Goal: Task Accomplishment & Management: Use online tool/utility

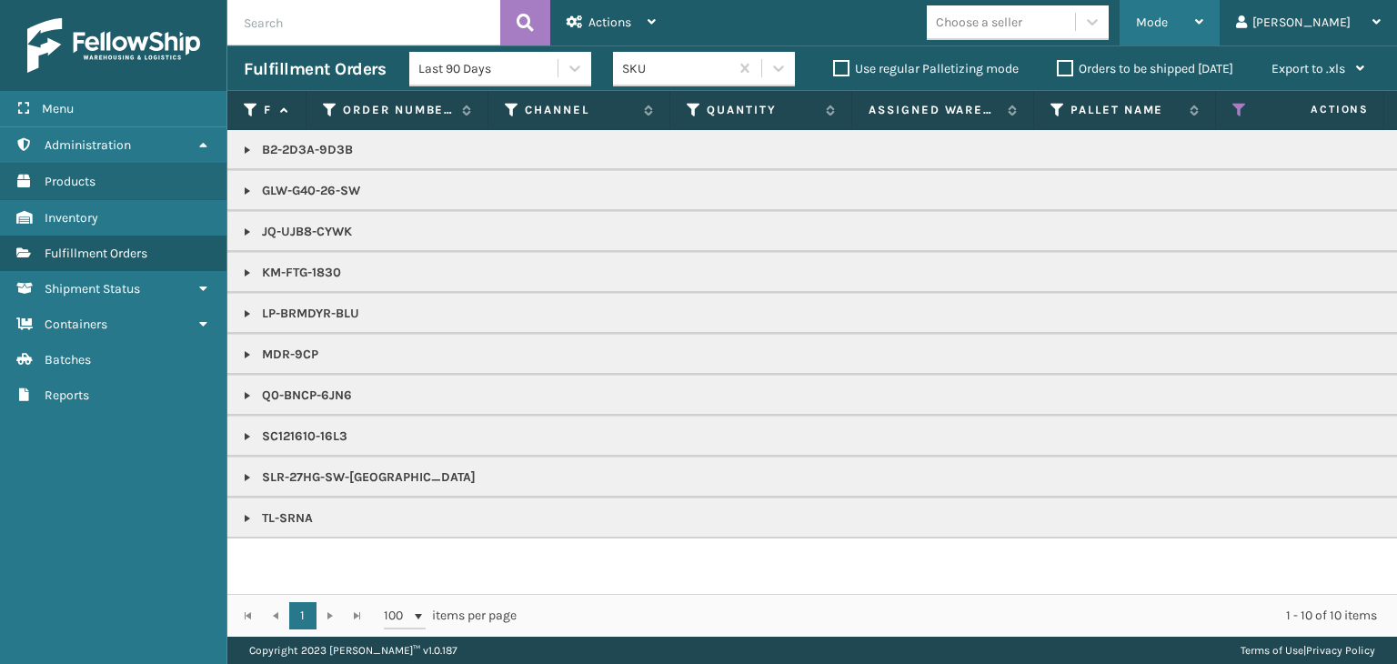
click at [1203, 23] on div "Mode" at bounding box center [1169, 22] width 67 height 45
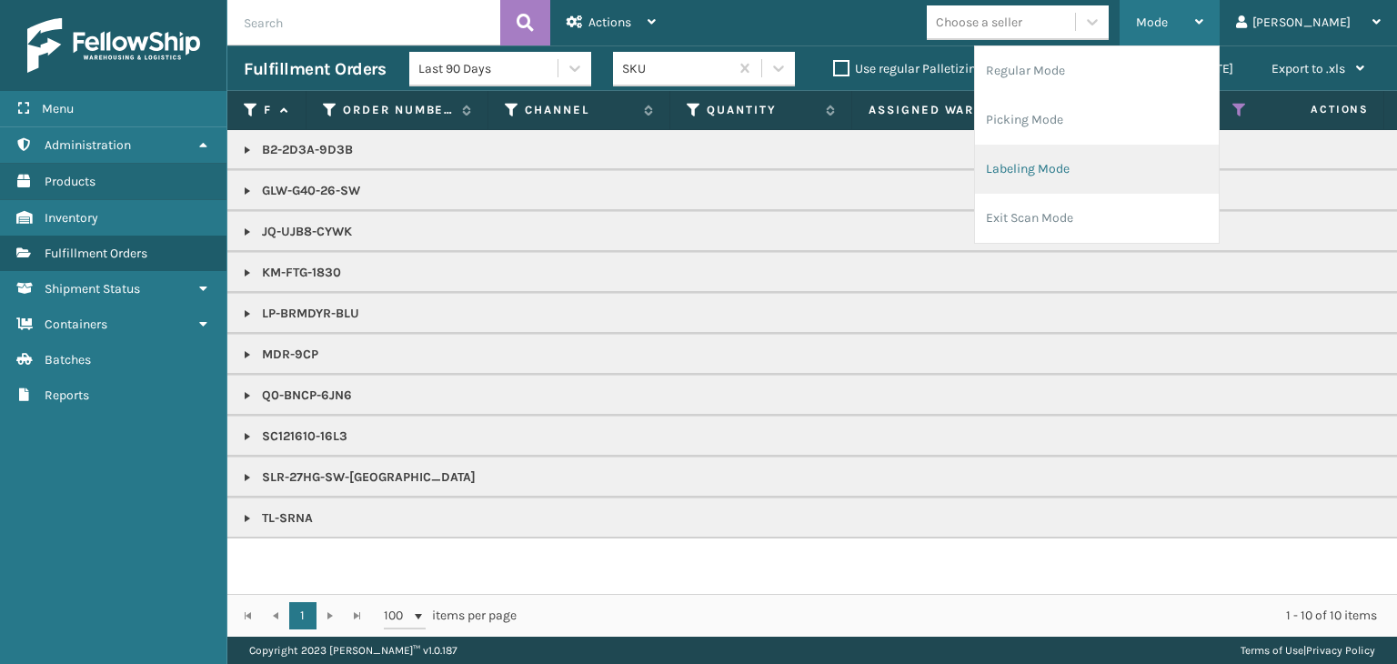
click at [1197, 175] on li "Labeling Mode" at bounding box center [1097, 169] width 244 height 49
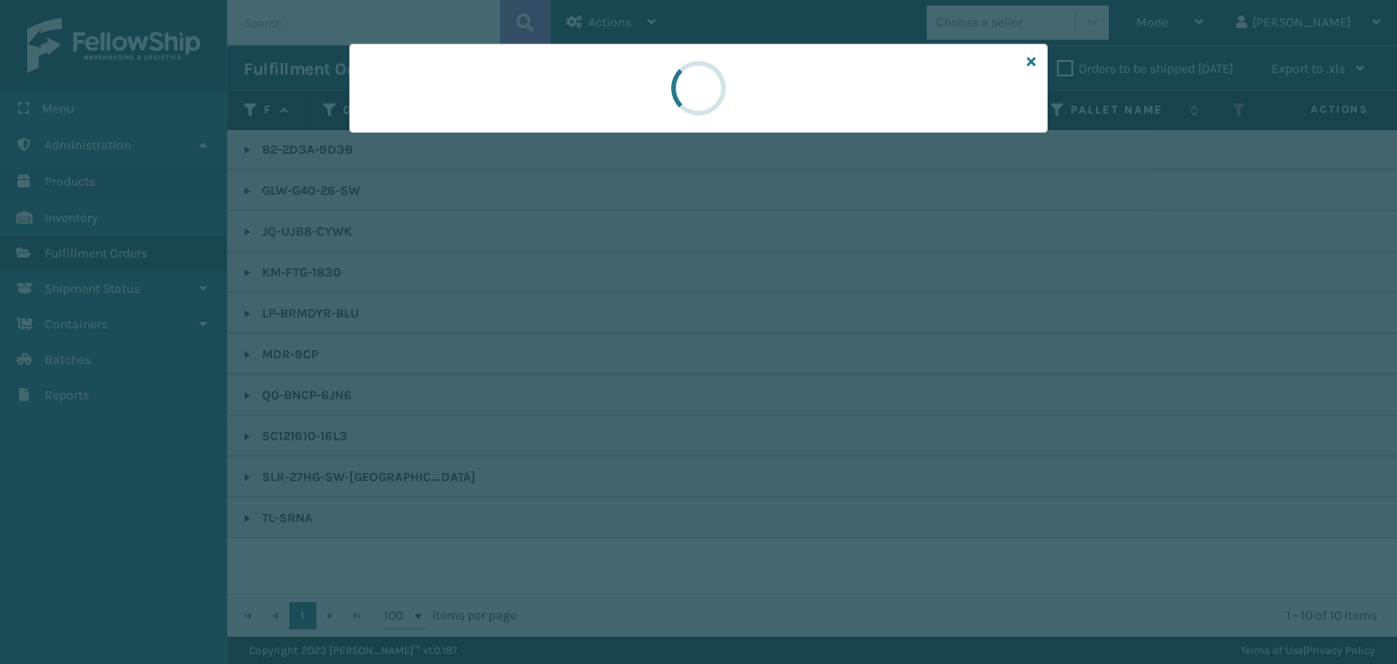
click at [469, 138] on div at bounding box center [698, 332] width 1397 height 664
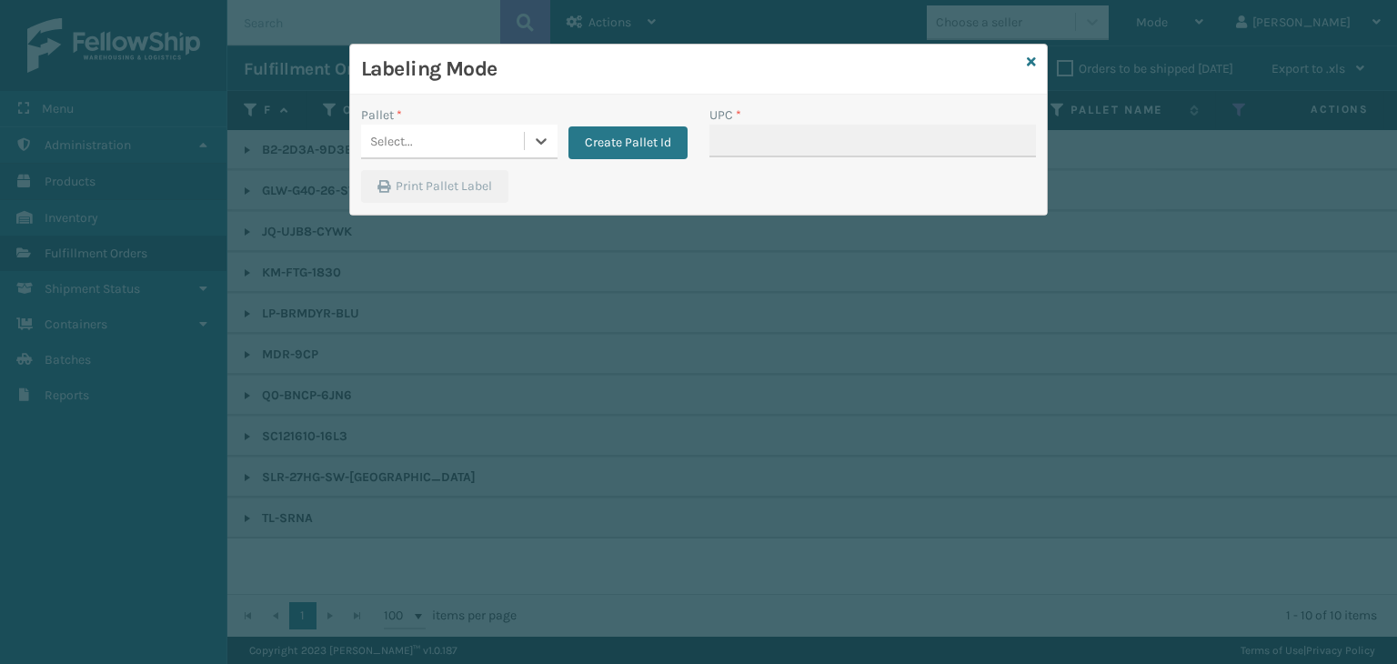
click at [467, 138] on div "Labeling Mode Pallet * 0 results available. Select is focused ,type to refine l…" at bounding box center [698, 332] width 1397 height 664
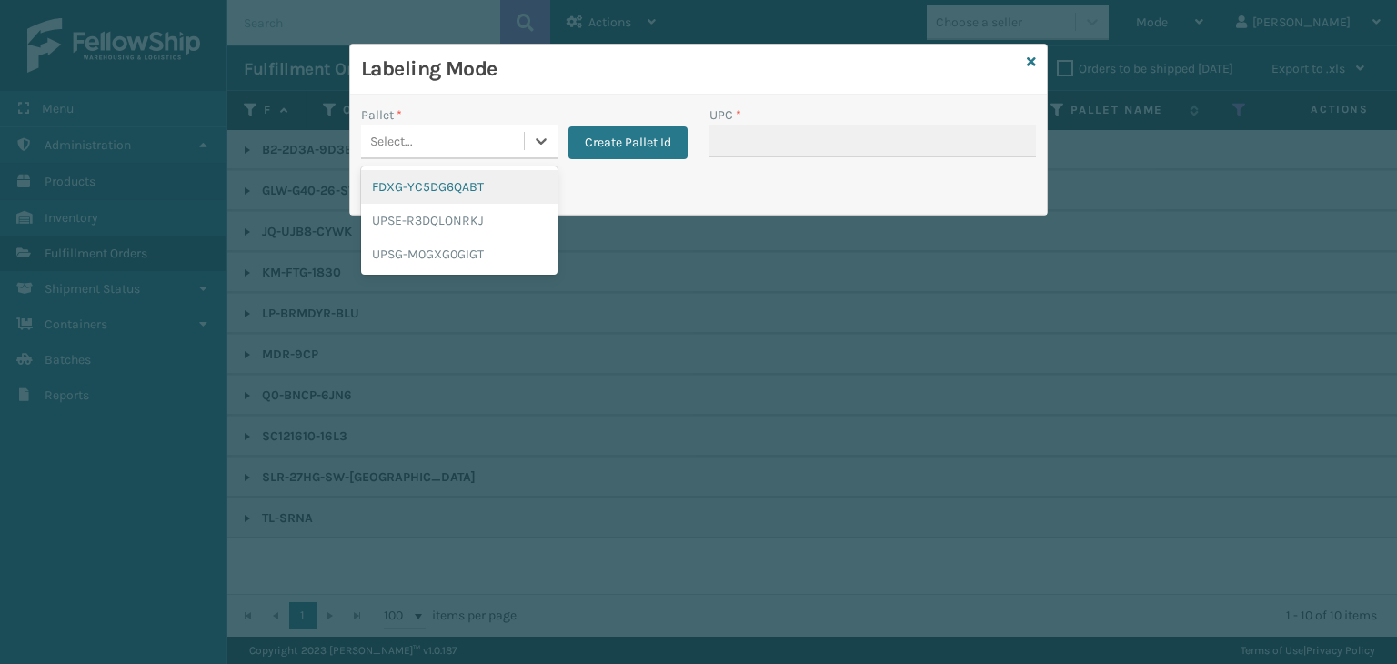
click at [467, 138] on div "Select..." at bounding box center [442, 141] width 163 height 30
click at [467, 249] on div "UPSG-M0GXG0GIGT" at bounding box center [459, 254] width 196 height 34
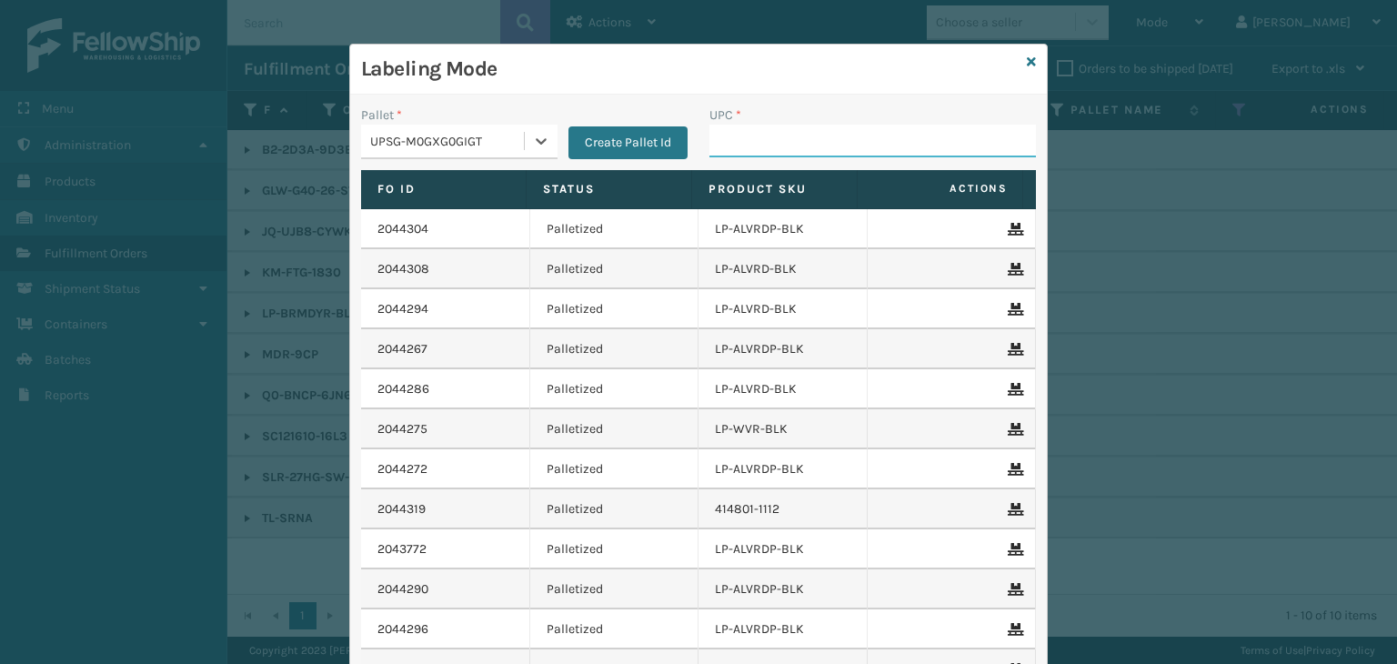
click at [834, 140] on input "UPC *" at bounding box center [872, 141] width 326 height 33
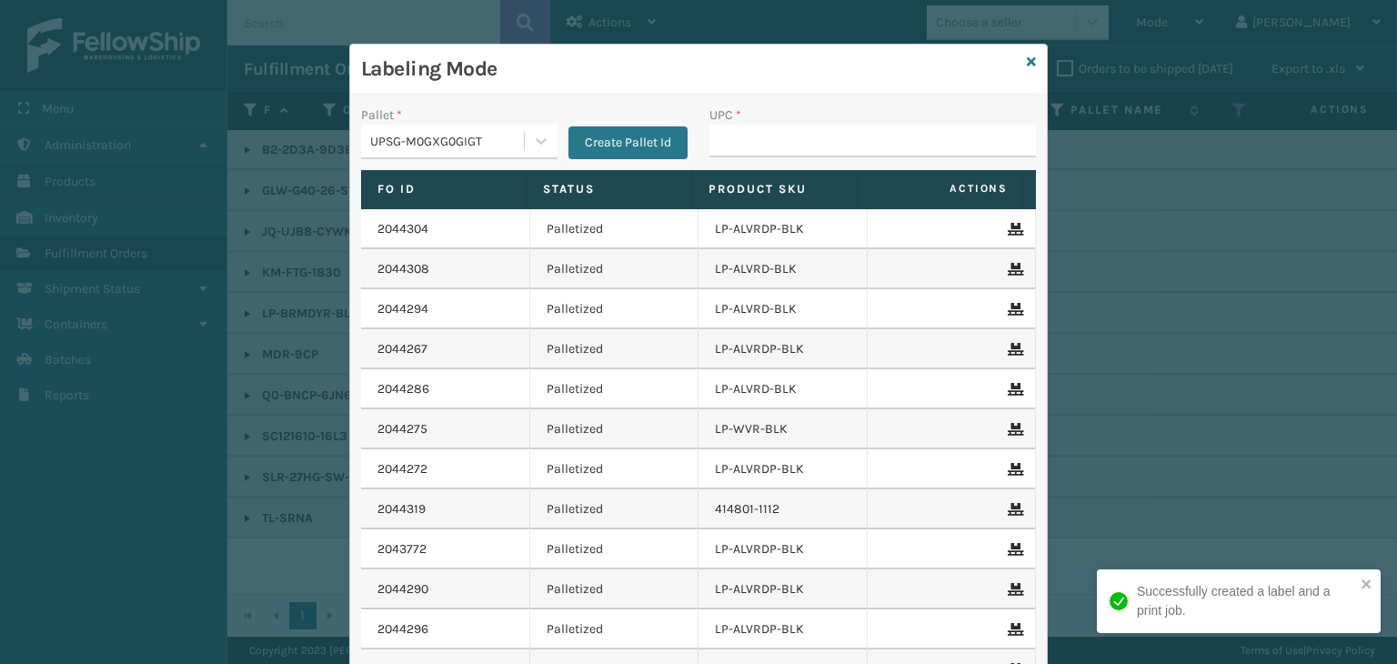
click at [506, 132] on div "UPSG-M0GXG0GIGT" at bounding box center [448, 141] width 156 height 19
click at [1027, 65] on icon at bounding box center [1031, 61] width 9 height 13
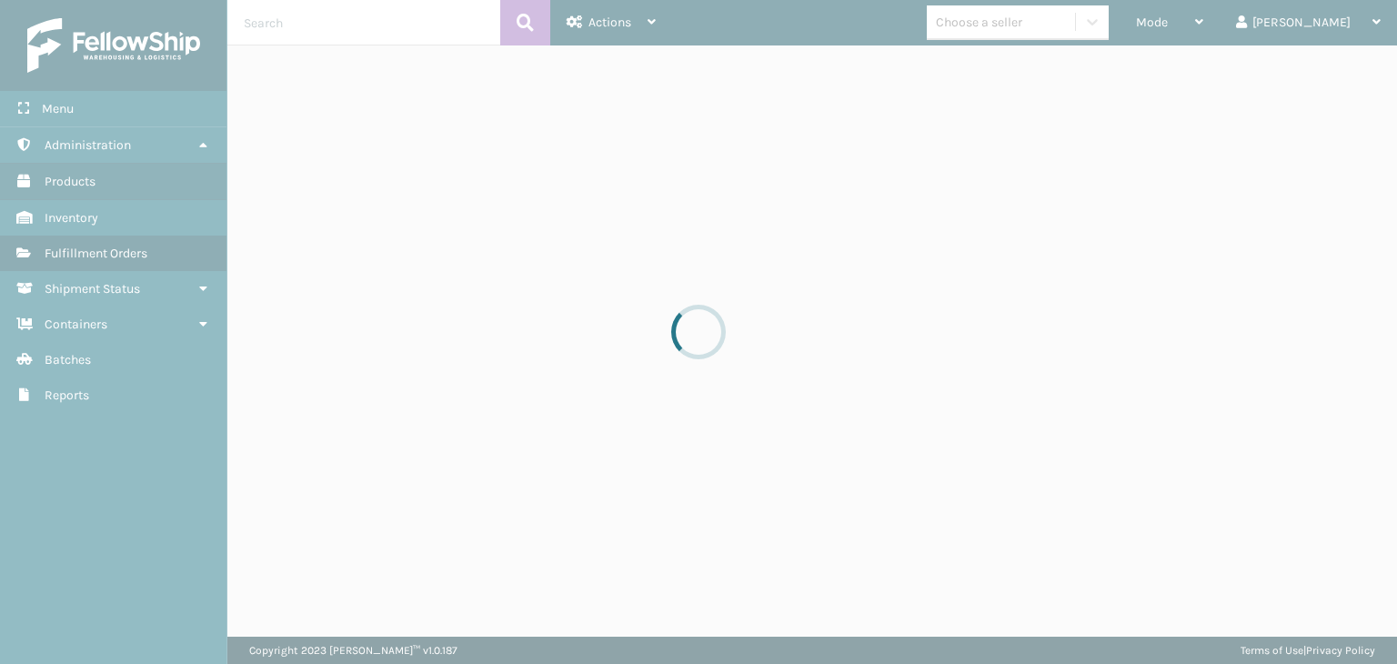
click at [1251, 29] on div at bounding box center [698, 332] width 1397 height 664
click at [1251, 35] on div at bounding box center [698, 332] width 1397 height 664
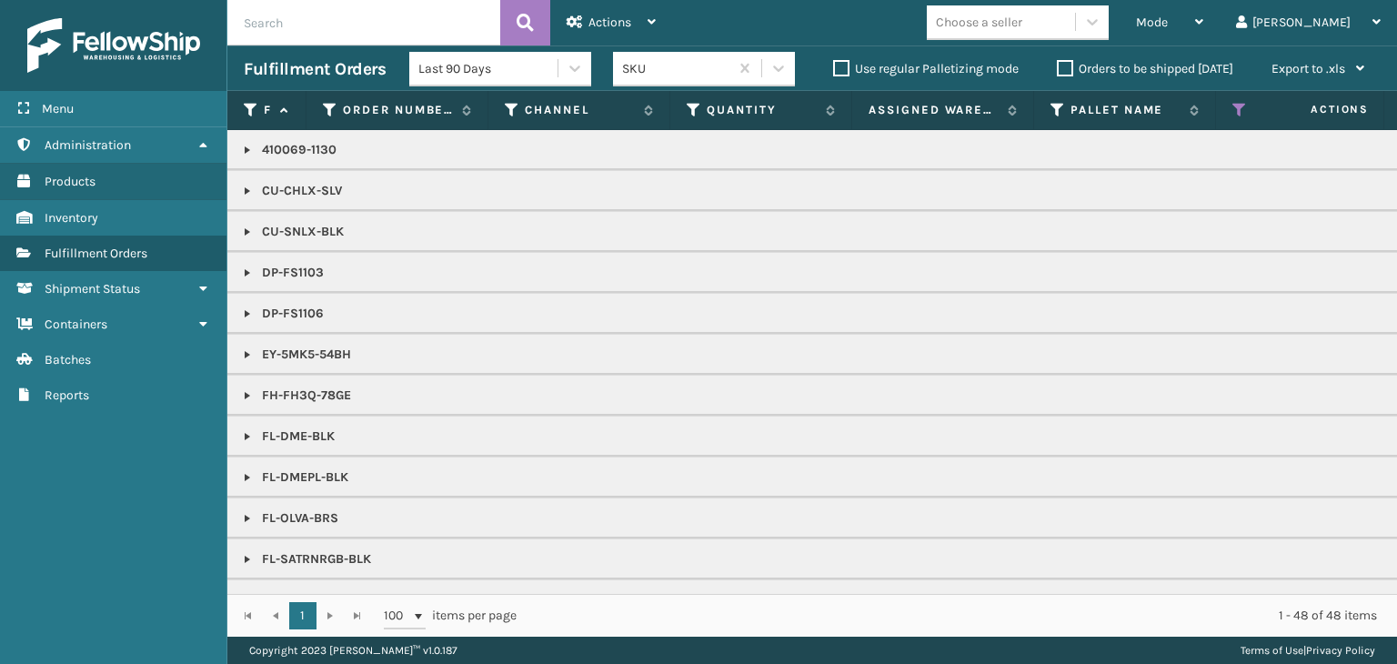
click at [1203, 35] on div "Mode" at bounding box center [1169, 22] width 67 height 45
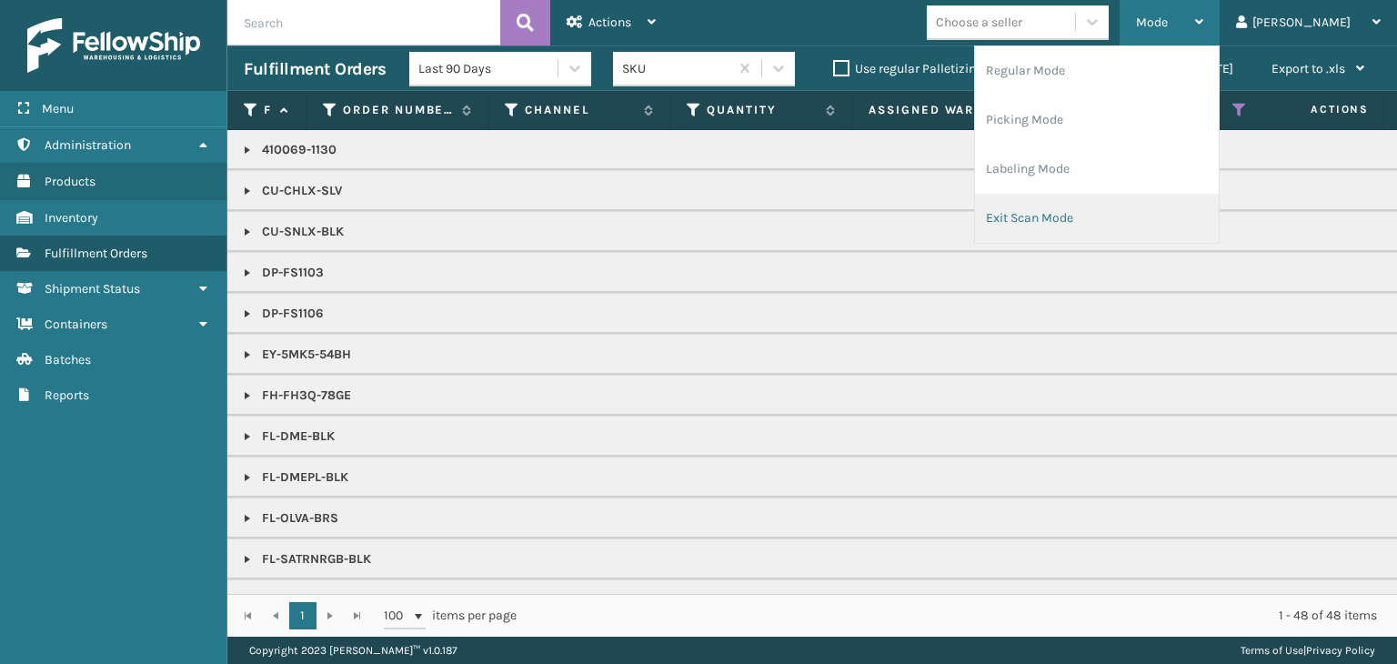
click at [1153, 216] on li "Exit Scan Mode" at bounding box center [1097, 218] width 244 height 49
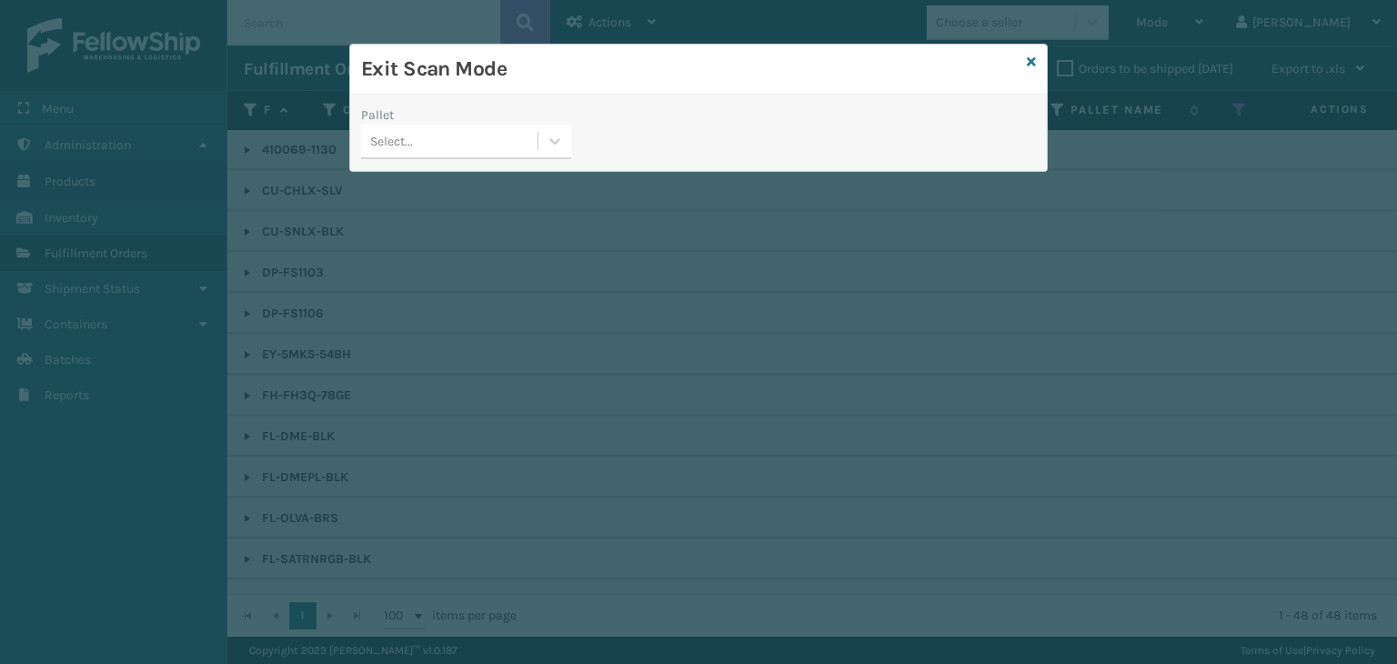
click at [400, 147] on div "Select..." at bounding box center [391, 141] width 43 height 19
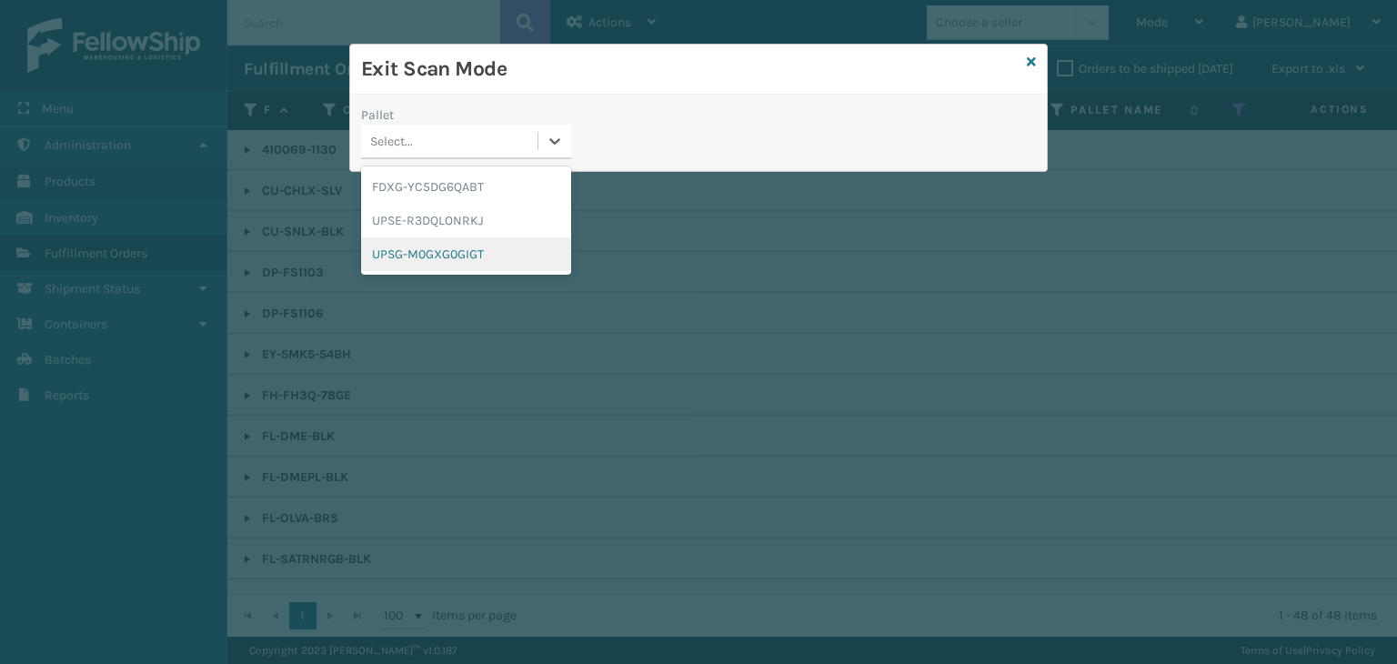
click at [419, 257] on div "UPSG-M0GXG0GIGT" at bounding box center [466, 254] width 210 height 34
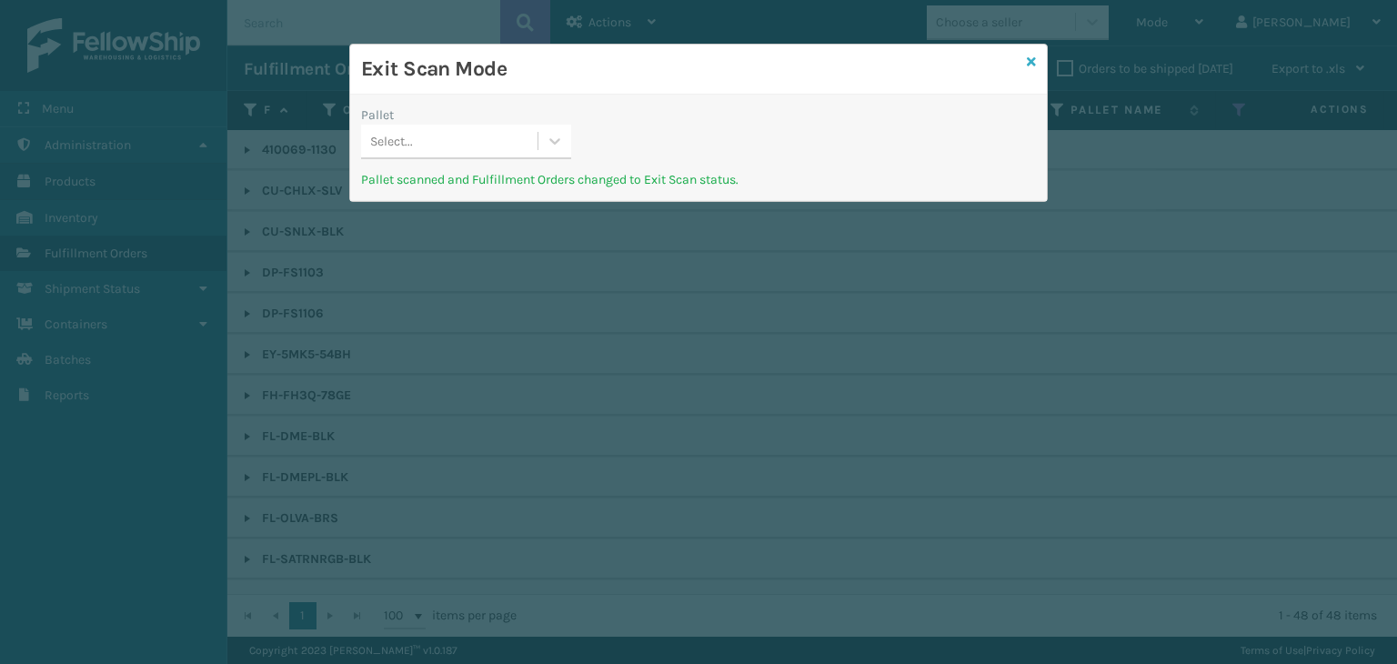
click at [1032, 68] on link at bounding box center [1031, 62] width 9 height 19
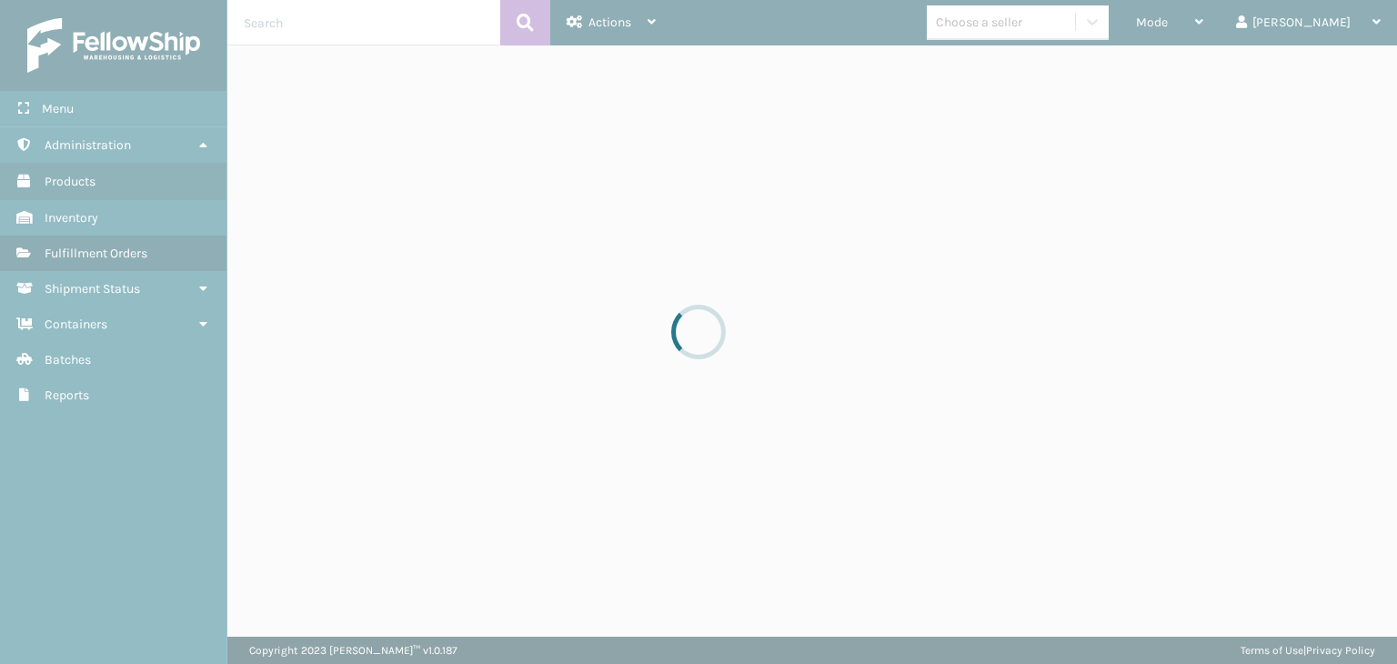
click at [1226, 27] on div at bounding box center [698, 332] width 1397 height 664
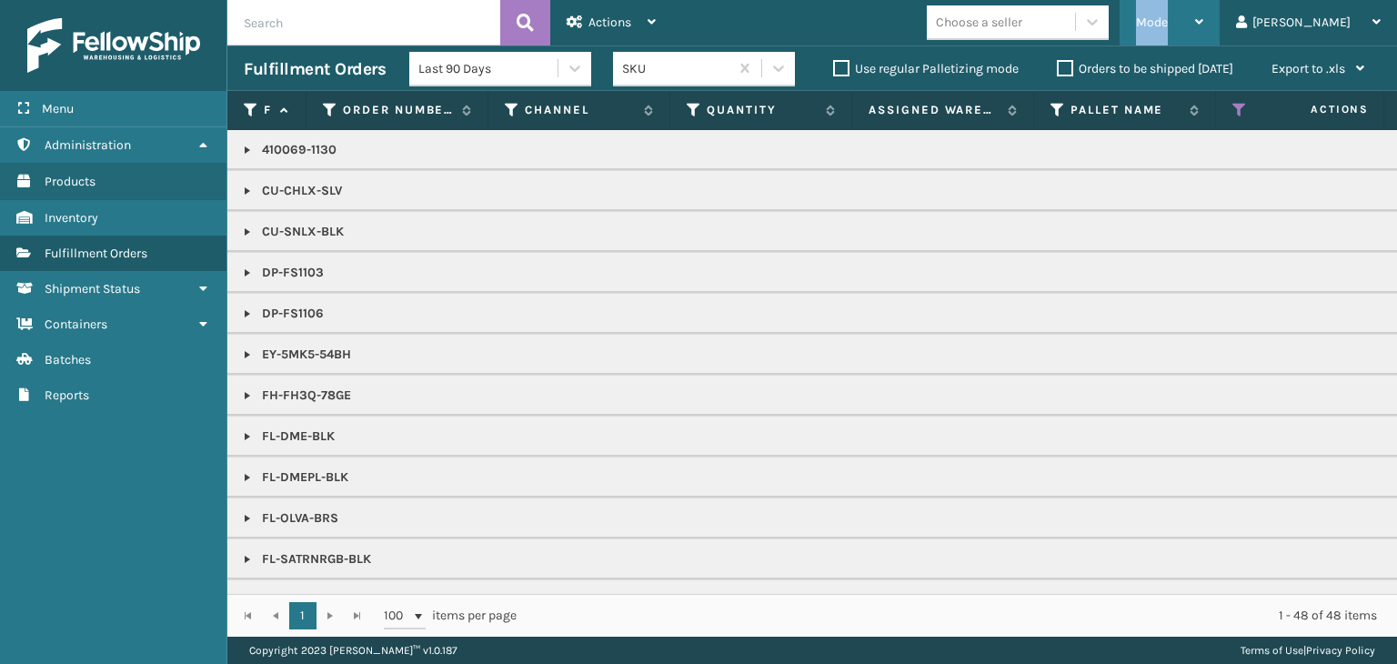
drag, startPoint x: 1221, startPoint y: 24, endPoint x: 1200, endPoint y: 22, distance: 21.0
click at [1168, 19] on span "Mode" at bounding box center [1152, 22] width 32 height 15
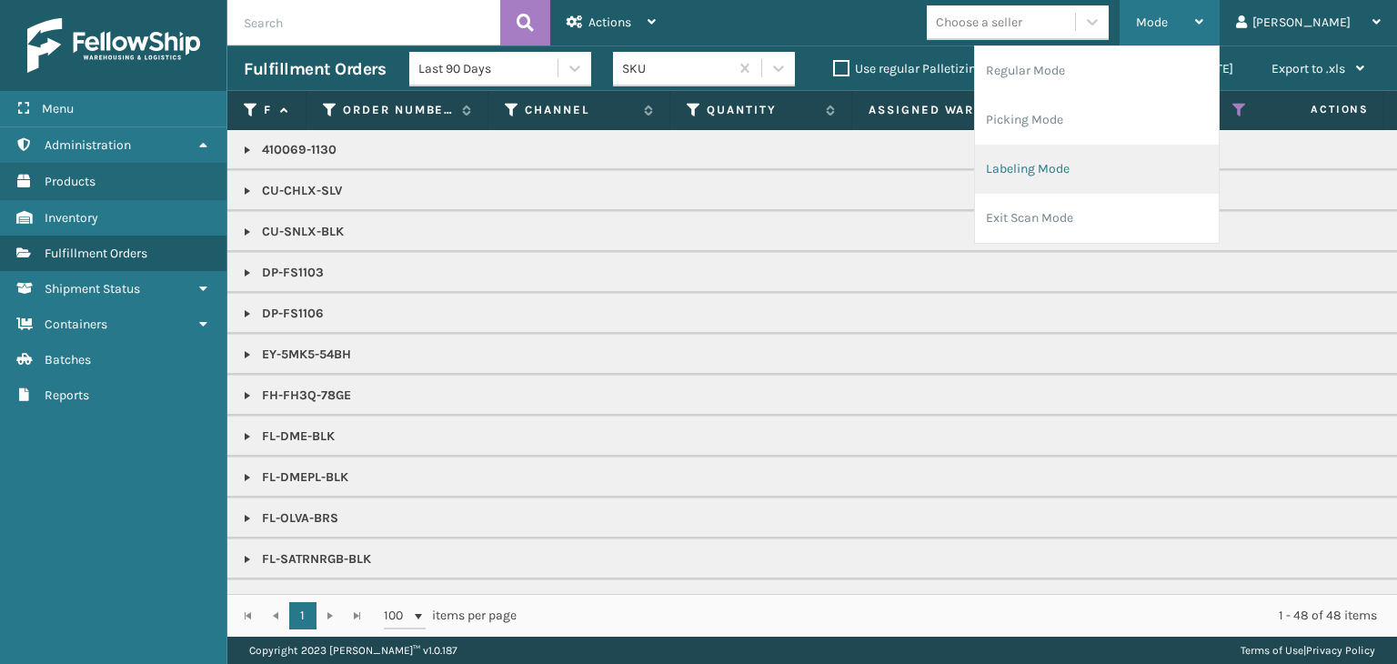
click at [1197, 161] on li "Labeling Mode" at bounding box center [1097, 169] width 244 height 49
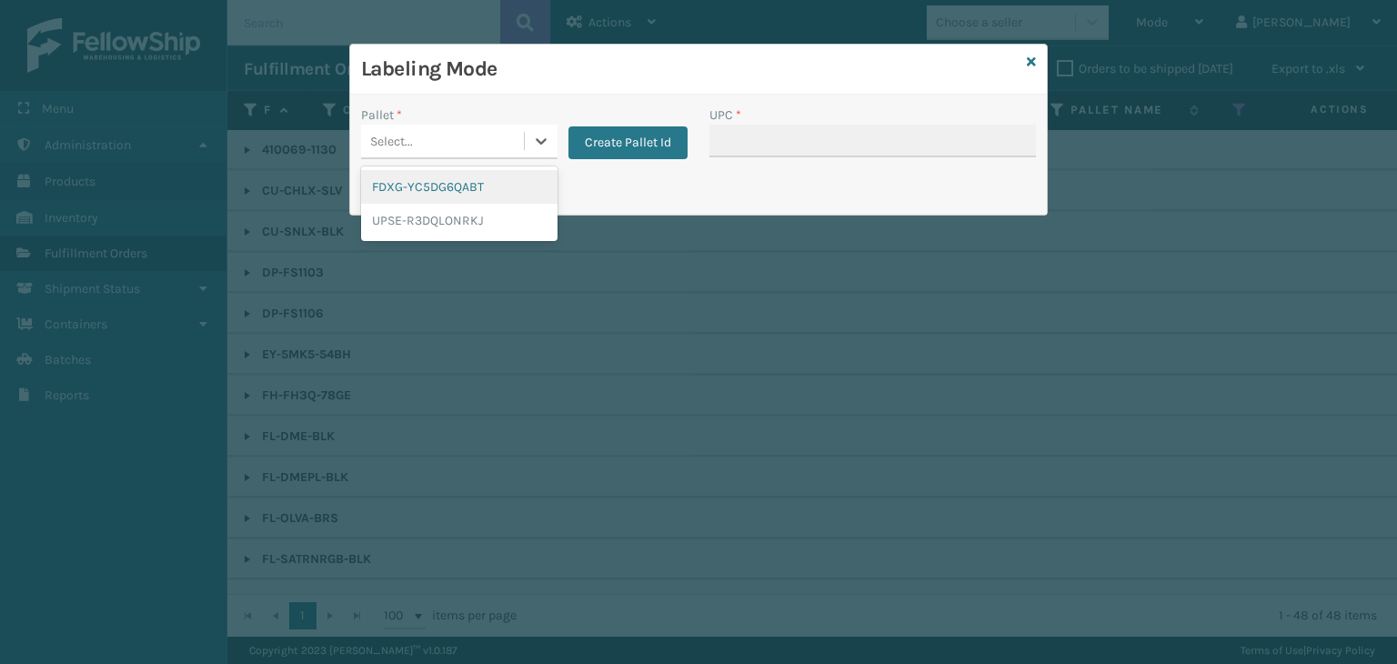
click at [396, 148] on div "Select..." at bounding box center [391, 141] width 43 height 19
click at [605, 161] on div "Pallet * option UPSE-R3DQLONRKJ focused, 2 of 2. 2 results available. Use Up an…" at bounding box center [524, 137] width 348 height 65
click at [617, 131] on button "Create Pallet Id" at bounding box center [627, 142] width 119 height 33
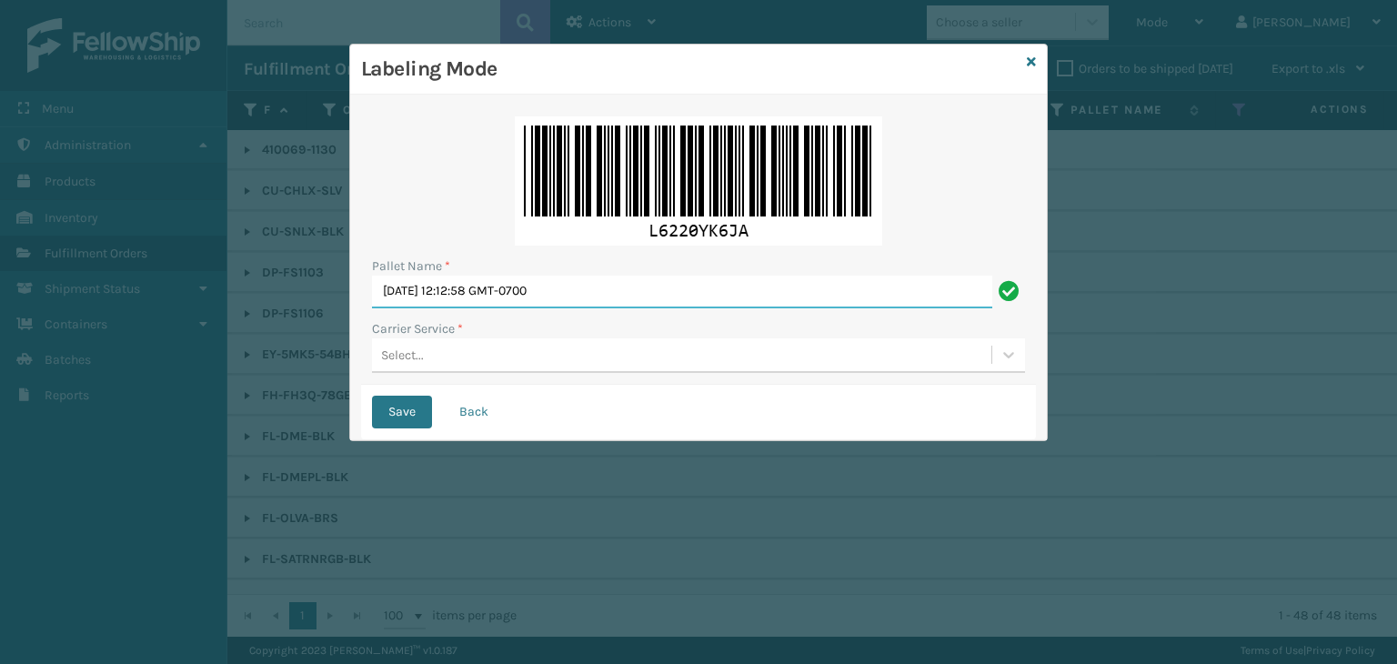
drag, startPoint x: 618, startPoint y: 302, endPoint x: 0, endPoint y: 361, distance: 621.2
click at [0, 361] on div "Labeling Mode Pallet Name * [DATE] 12:12:58 GMT-0700 Carrier Service * Select..…" at bounding box center [698, 332] width 1397 height 664
paste input "UPSP001752791"
type input "UPSP001752791"
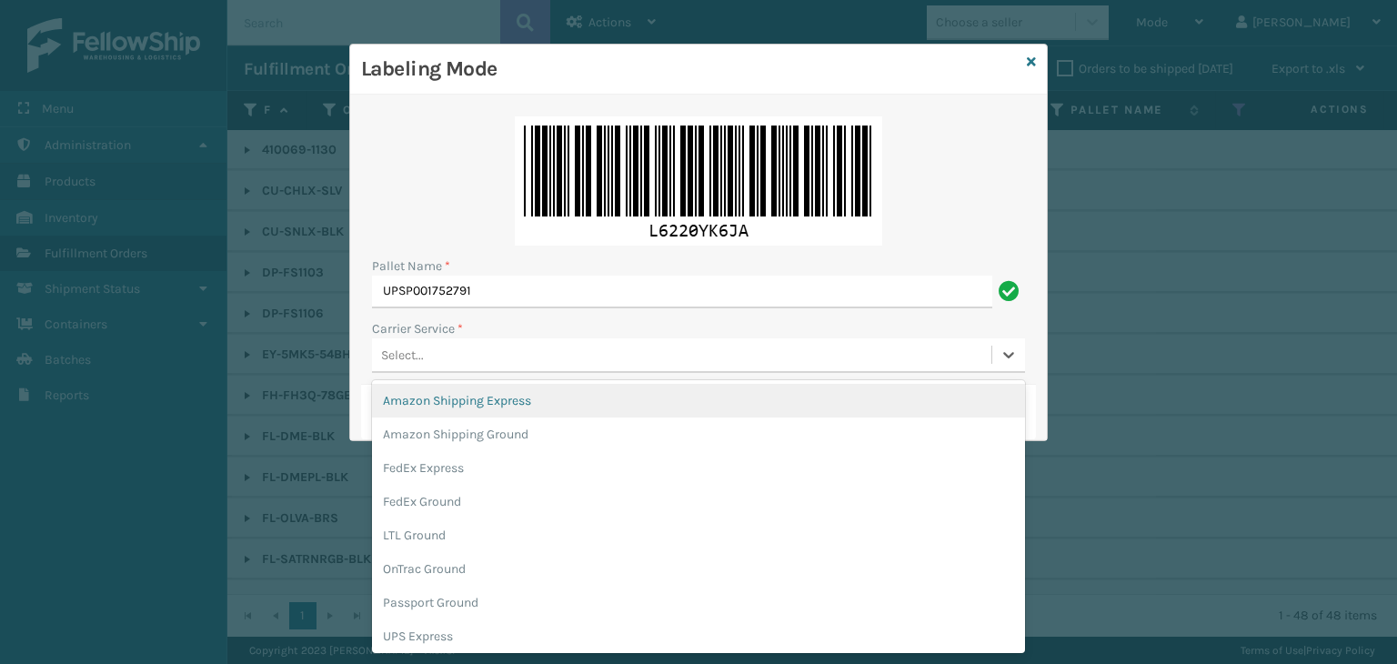
click at [426, 359] on div "Select..." at bounding box center [681, 355] width 619 height 30
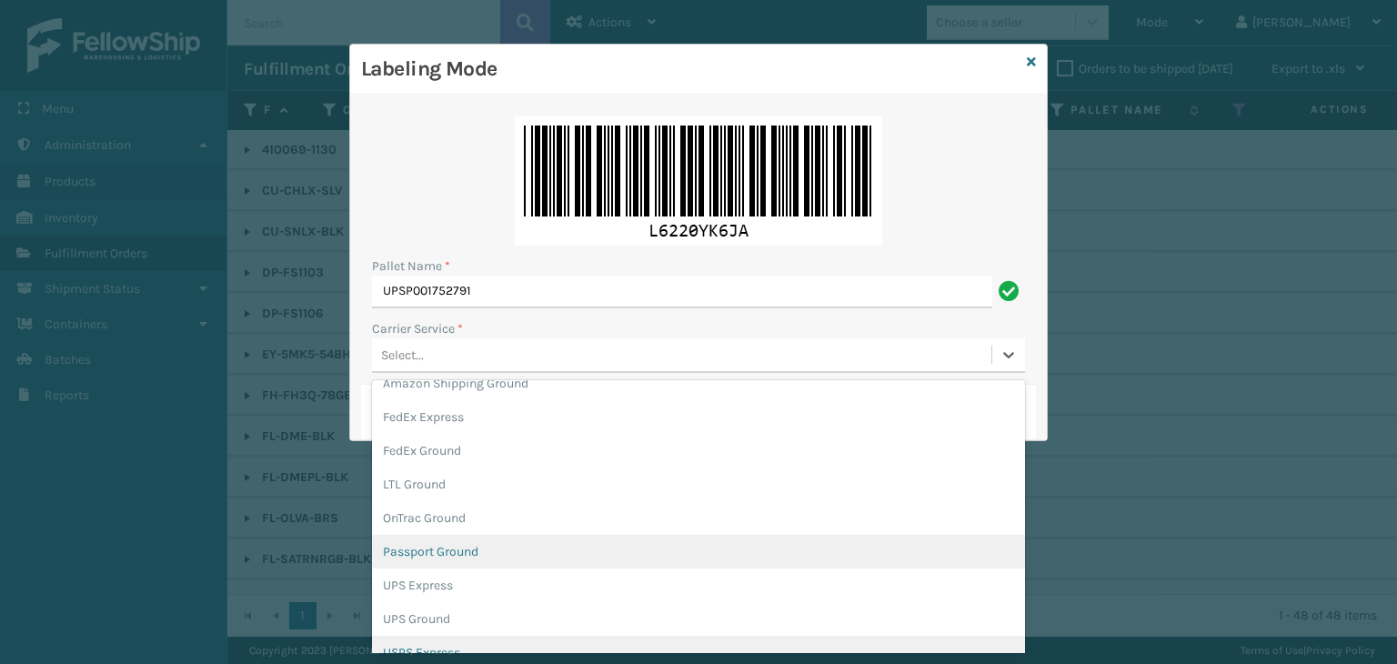
scroll to position [91, 0]
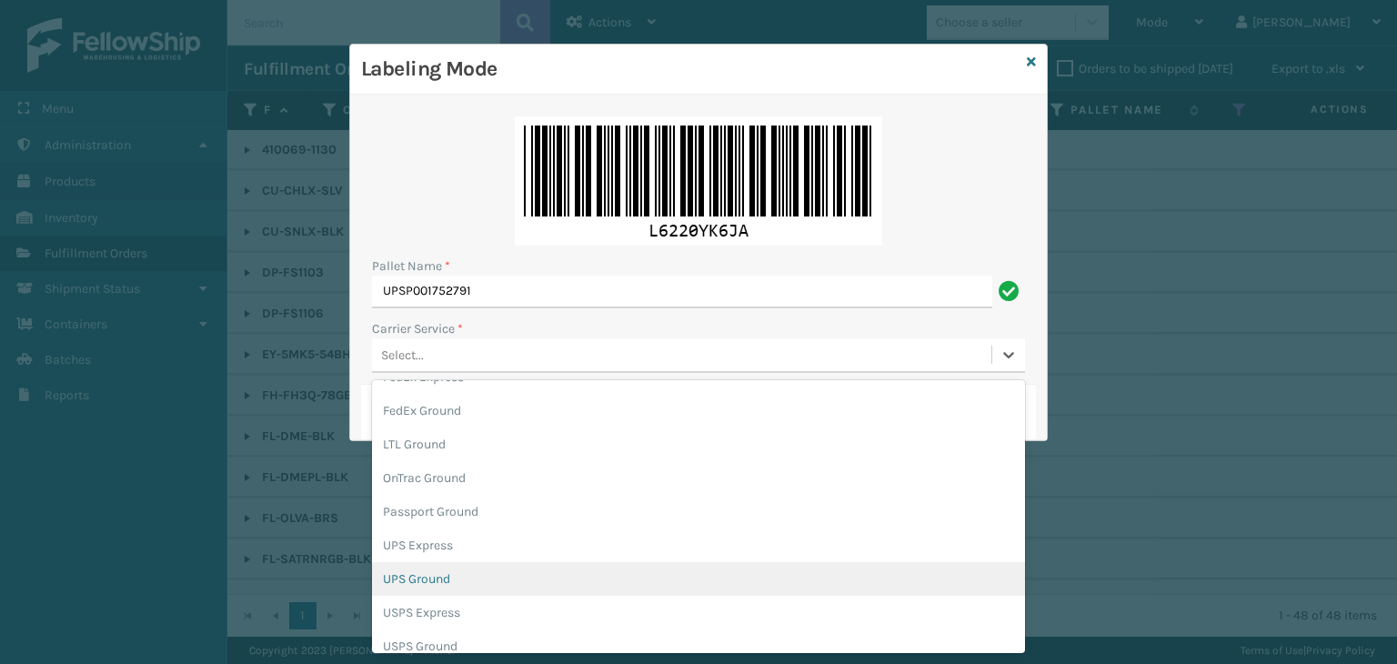
click at [485, 578] on div "UPS Ground" at bounding box center [698, 579] width 653 height 34
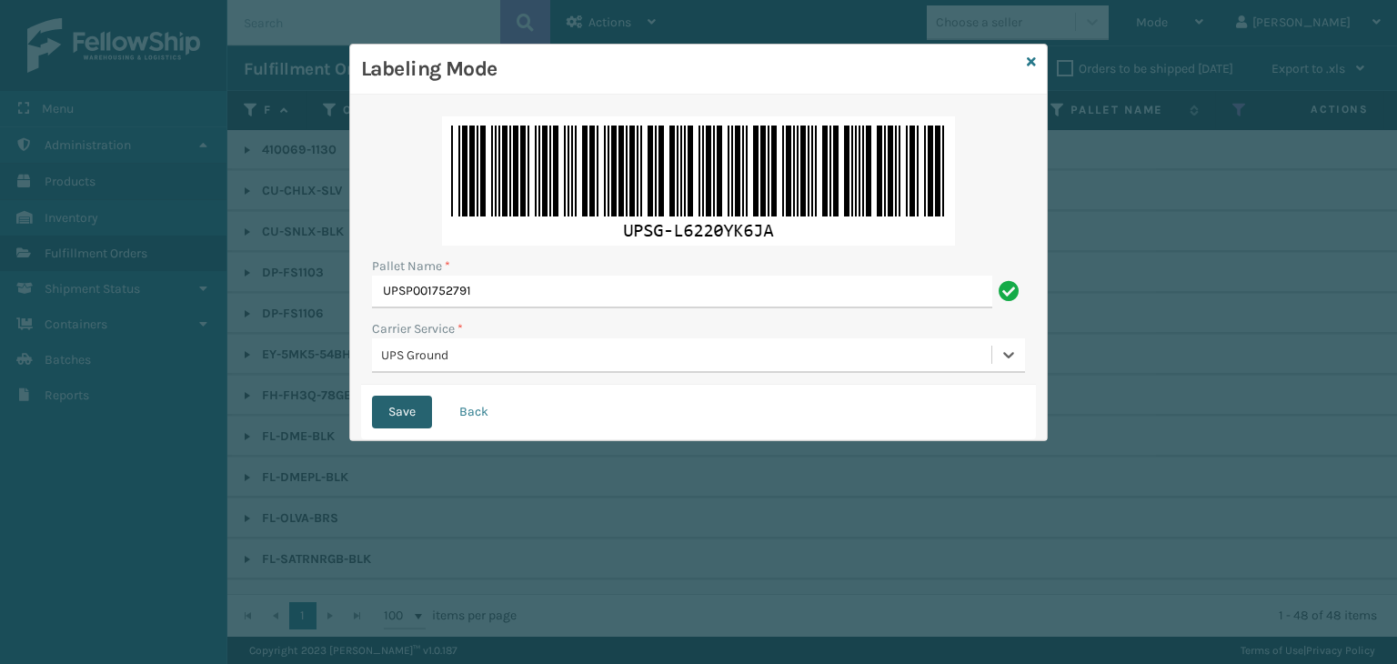
click at [410, 411] on button "Save" at bounding box center [402, 412] width 60 height 33
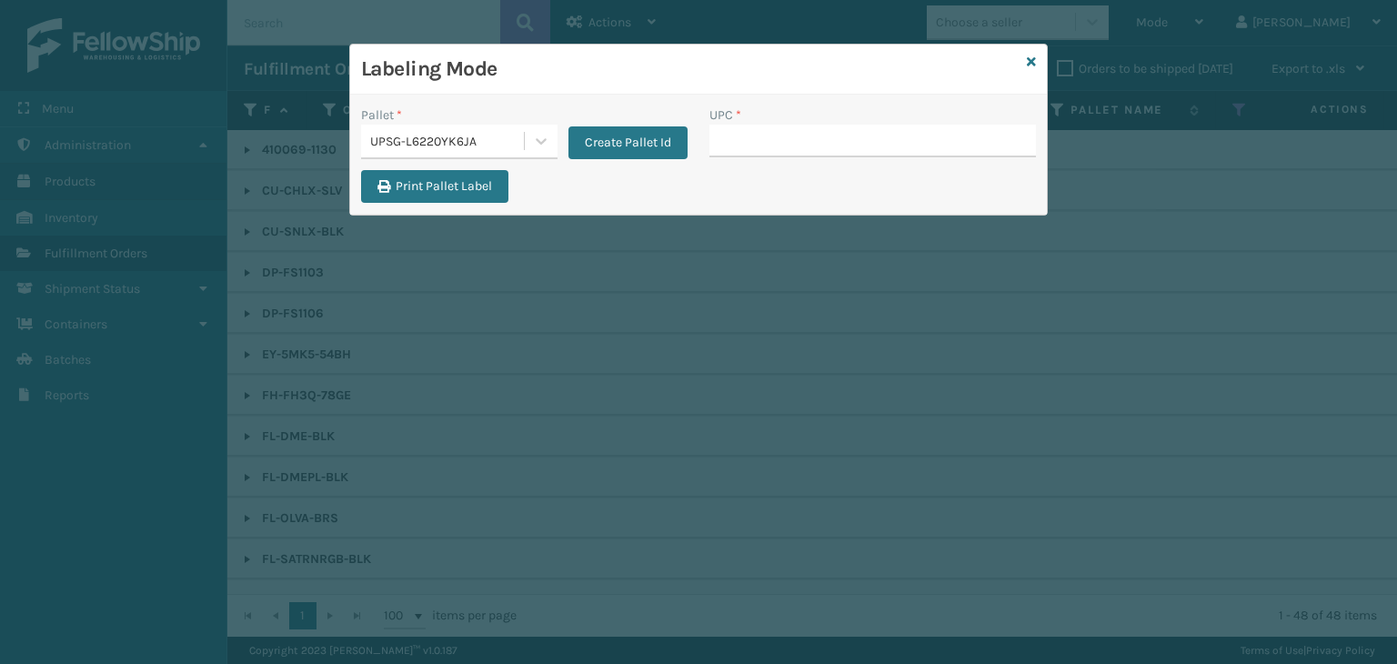
click at [403, 470] on div "Labeling Mode Pallet * UPSG-L6220YK6JA Create Pallet Id UPC * Print Pallet Label" at bounding box center [698, 332] width 1397 height 664
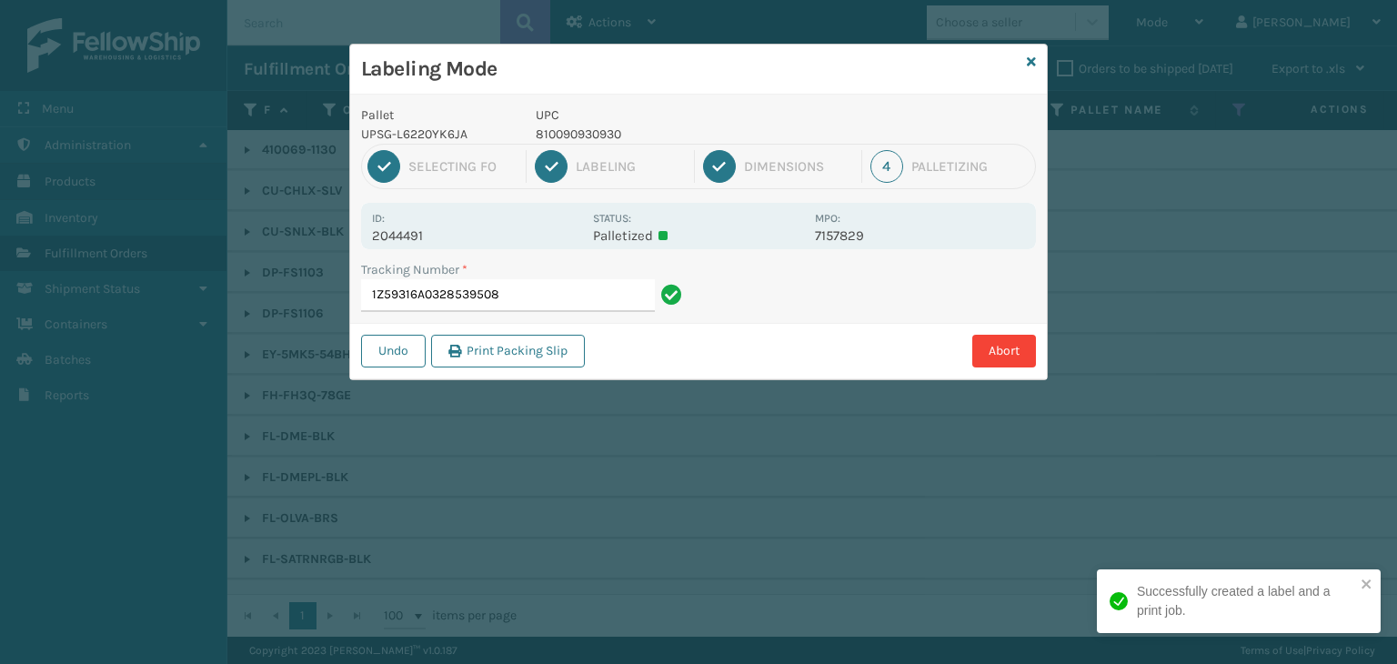
click at [570, 136] on p "810090930930" at bounding box center [670, 134] width 268 height 19
copy p "810090930930"
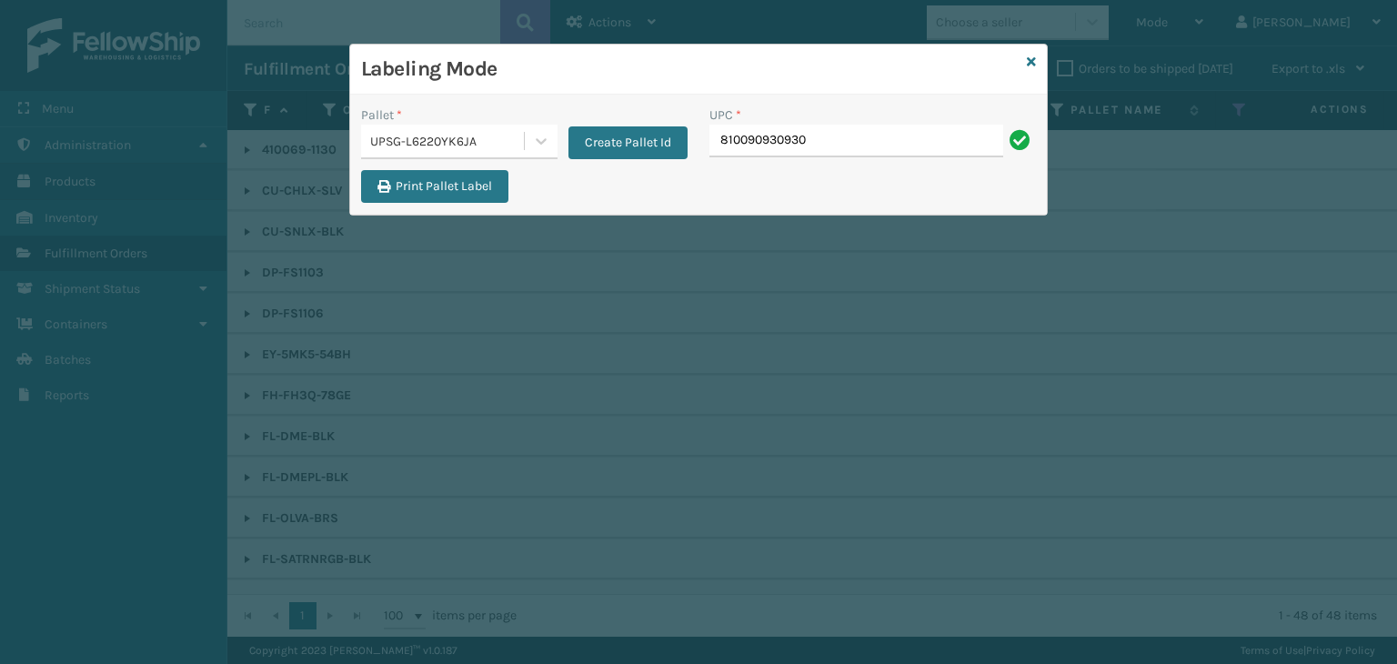
type input "810090930930"
click at [1033, 66] on icon at bounding box center [1031, 61] width 9 height 13
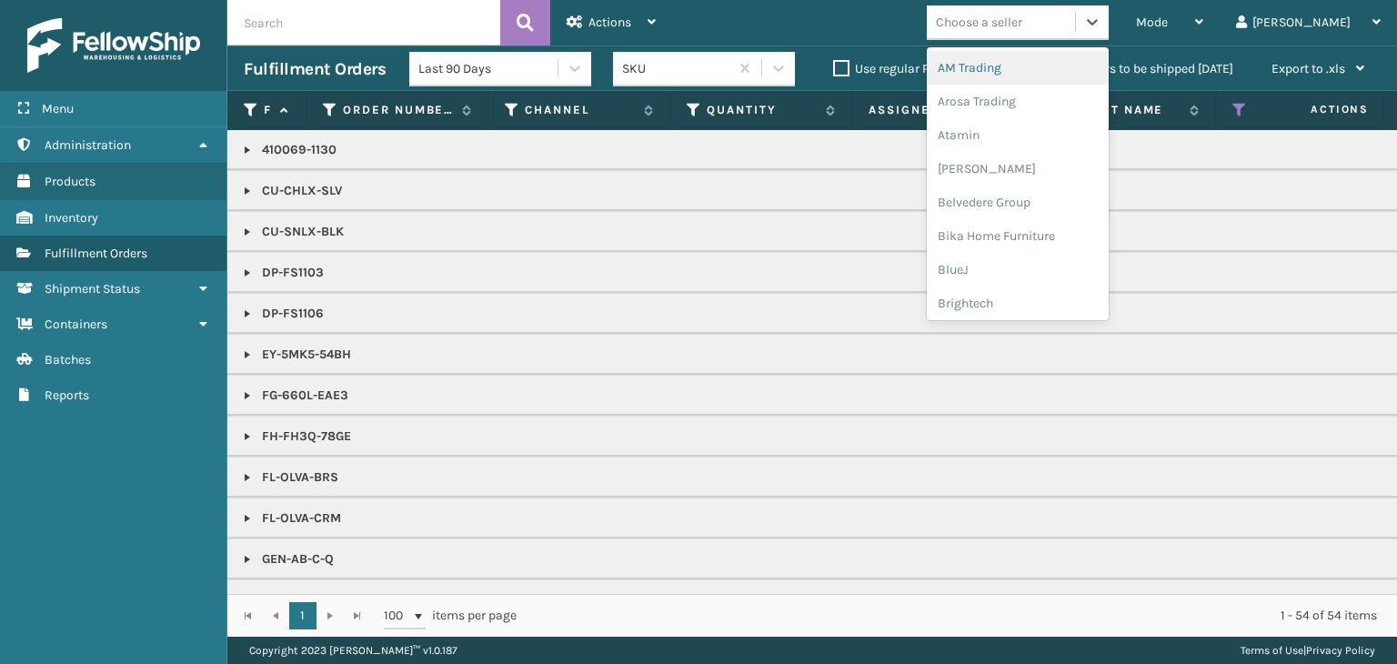
click at [1022, 19] on div "Choose a seller" at bounding box center [979, 22] width 86 height 19
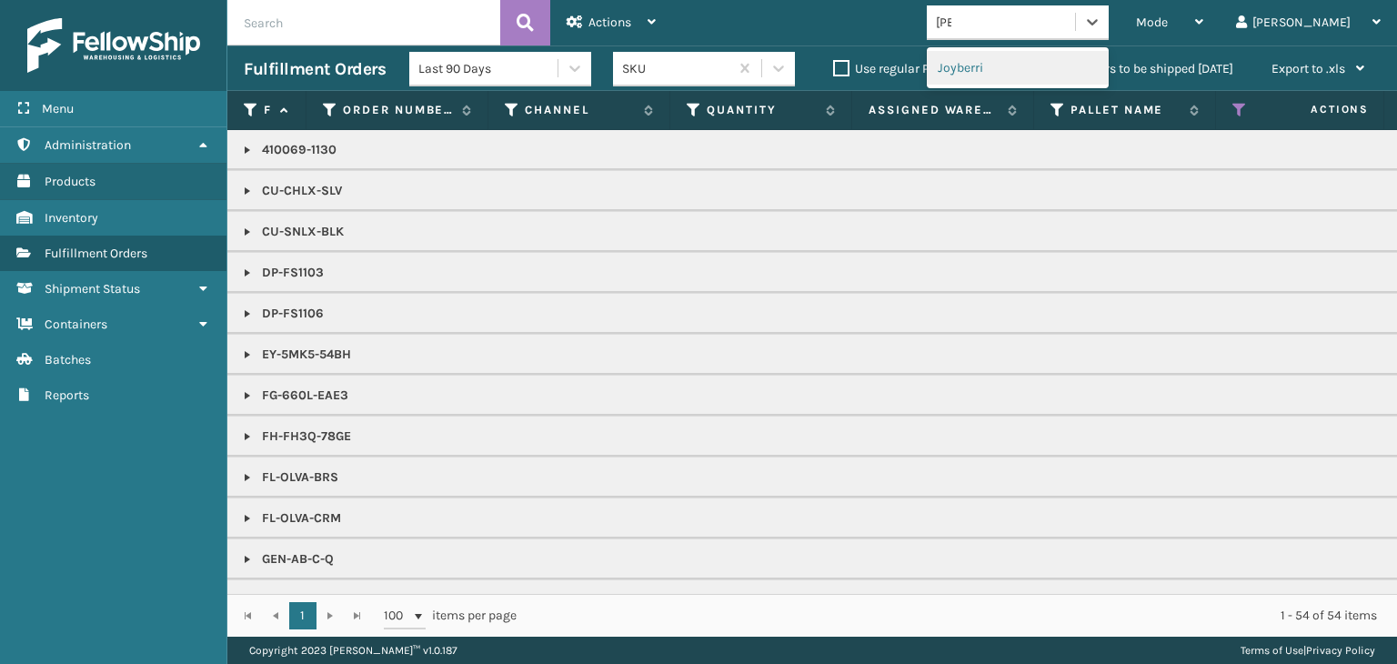
type input "JOY"
click at [1065, 74] on div "Joyberri" at bounding box center [1018, 68] width 182 height 34
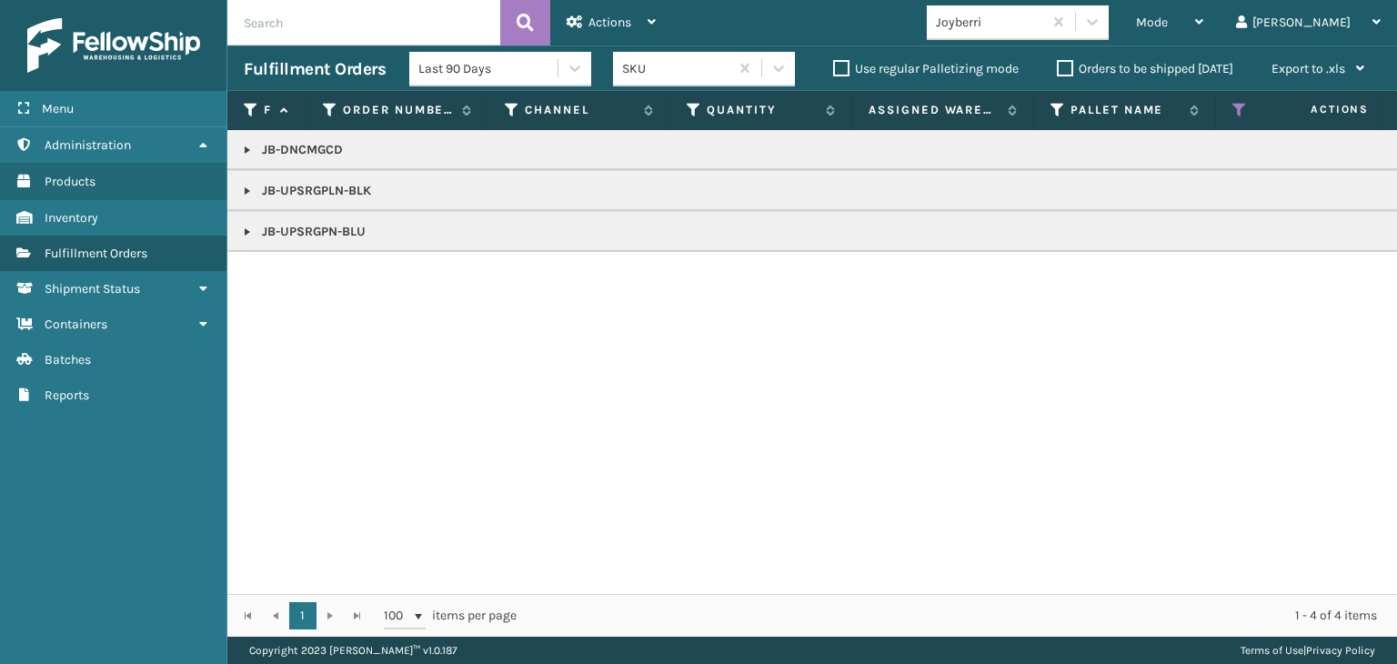
click at [250, 196] on link at bounding box center [247, 191] width 15 height 15
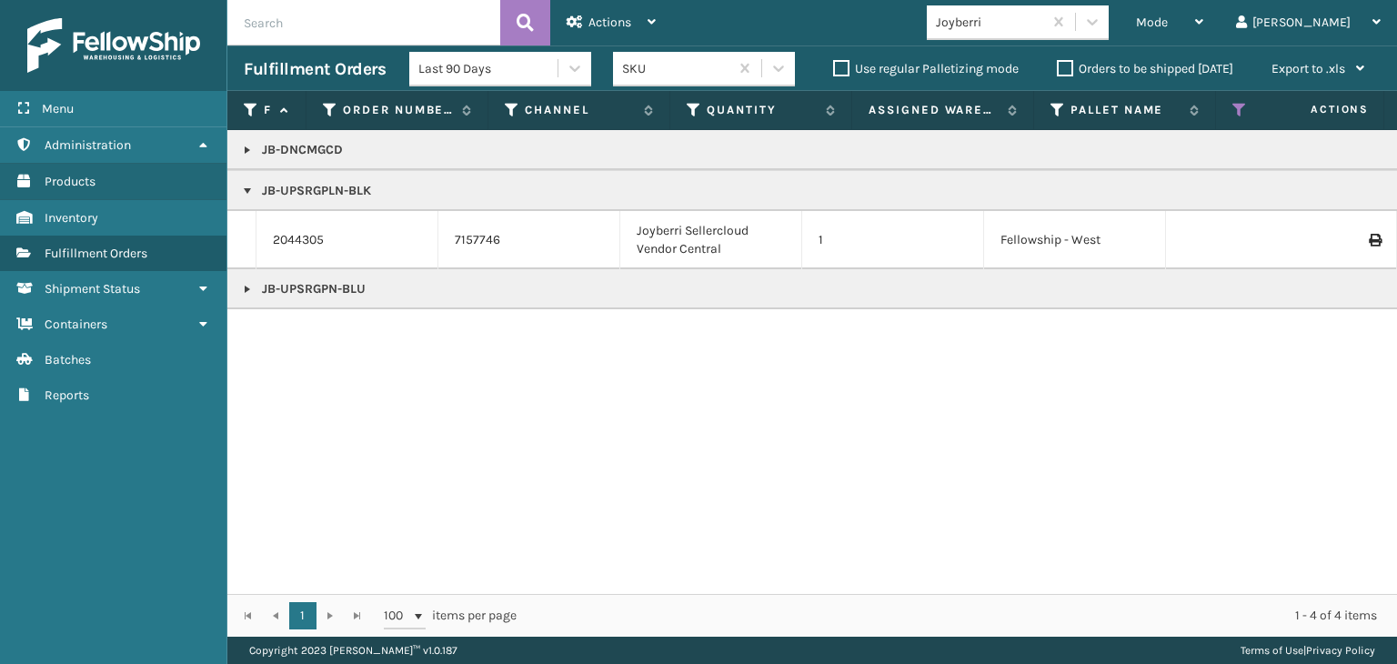
click at [315, 249] on td "2044305" at bounding box center [347, 240] width 182 height 58
click at [313, 241] on link "2044305" at bounding box center [298, 240] width 51 height 18
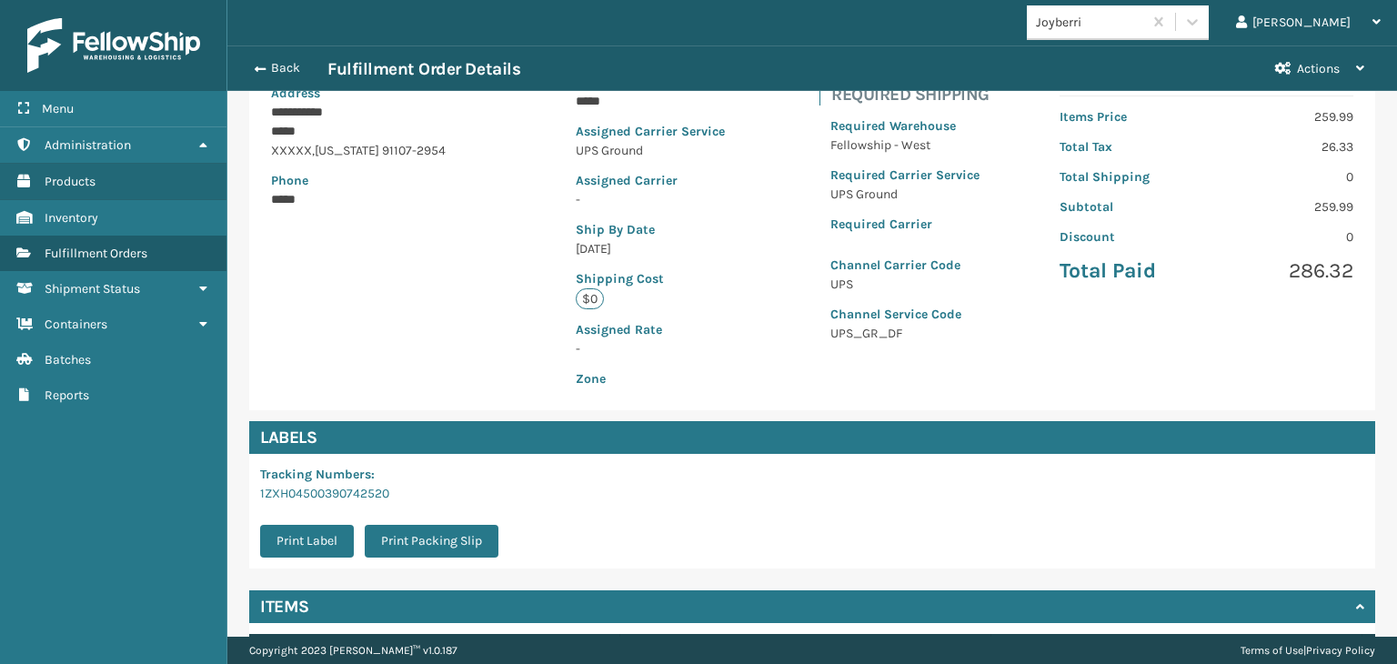
scroll to position [407, 0]
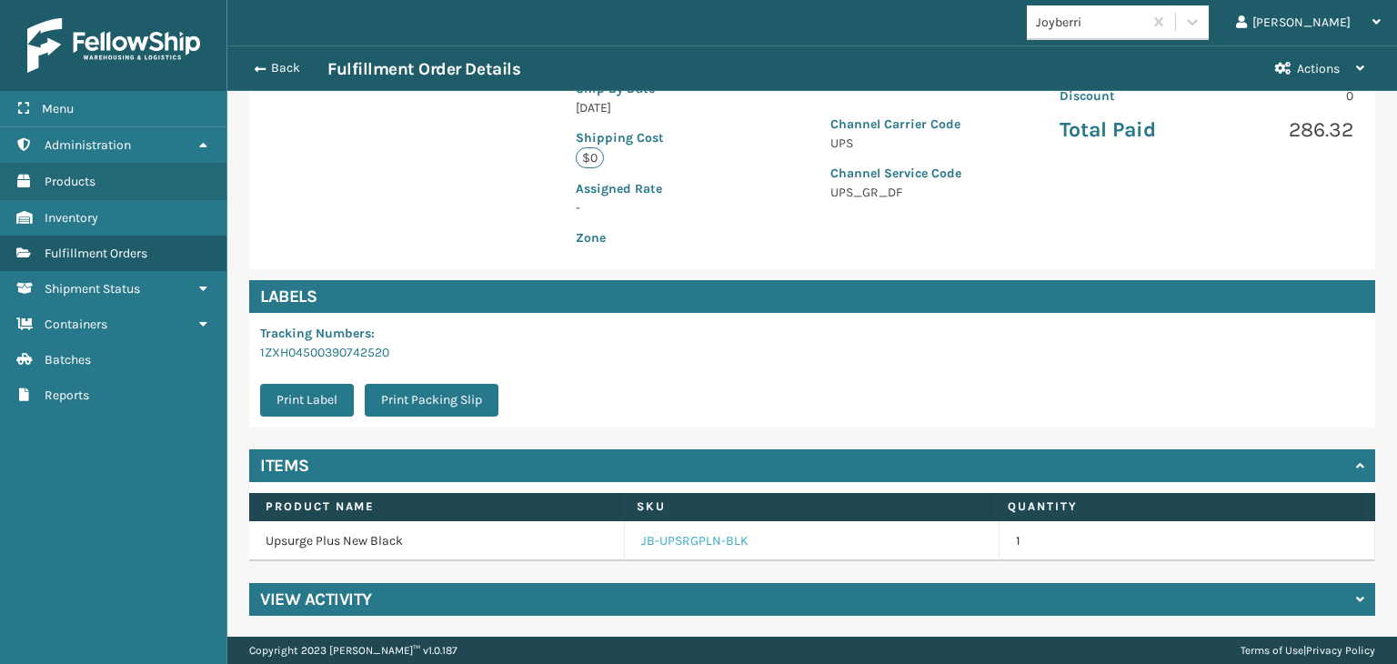
click at [713, 543] on link "JB-UPSRGPLN-BLK" at bounding box center [694, 541] width 107 height 18
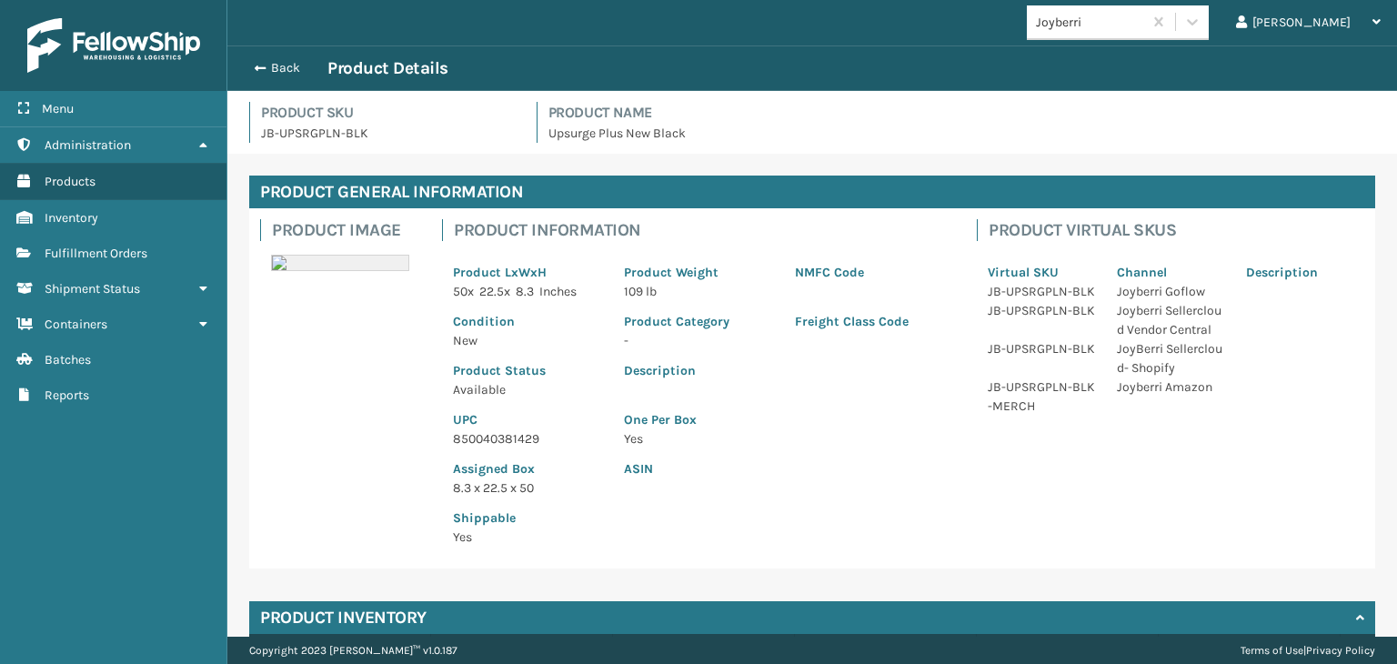
click at [537, 433] on p "850040381429" at bounding box center [527, 438] width 149 height 19
click at [536, 434] on p "850040381429" at bounding box center [527, 438] width 149 height 19
click at [509, 448] on div "Assigned Box 8.3 x 22.5 x 50" at bounding box center [527, 472] width 171 height 49
click at [517, 444] on p "850040381429" at bounding box center [527, 438] width 149 height 19
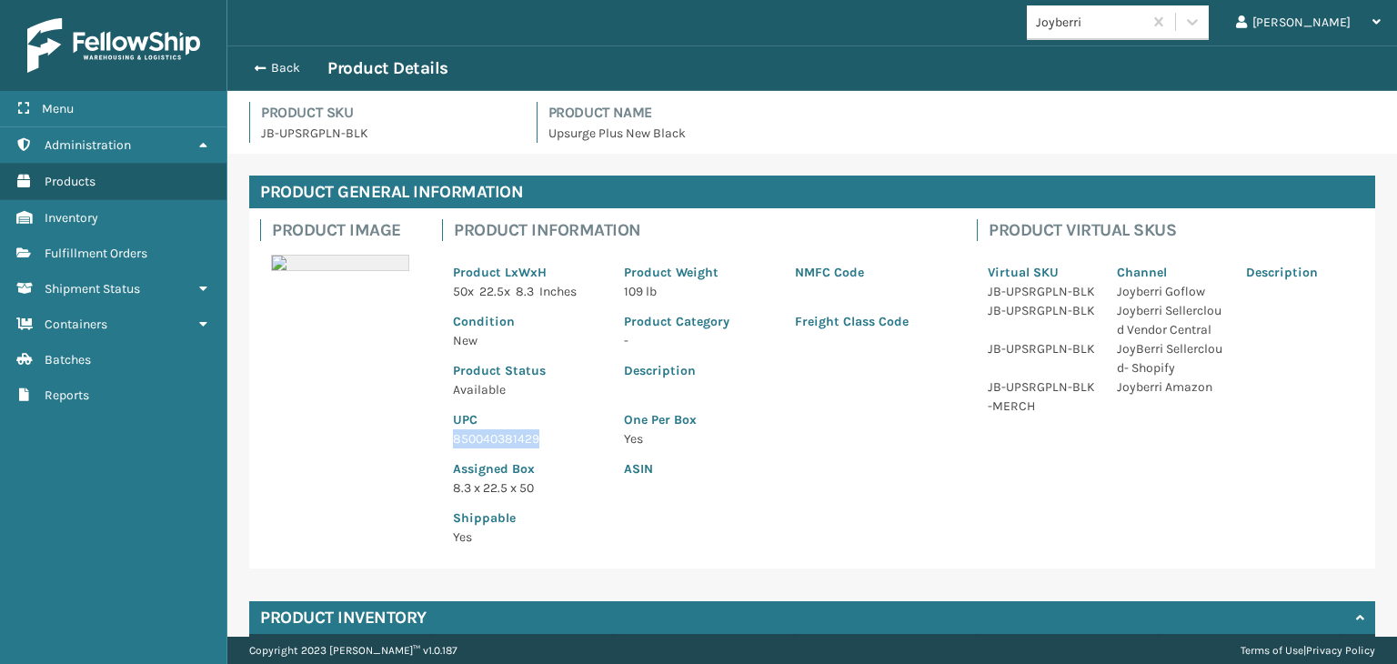
copy p "850040381429"
click at [269, 68] on button "Back" at bounding box center [286, 68] width 84 height 16
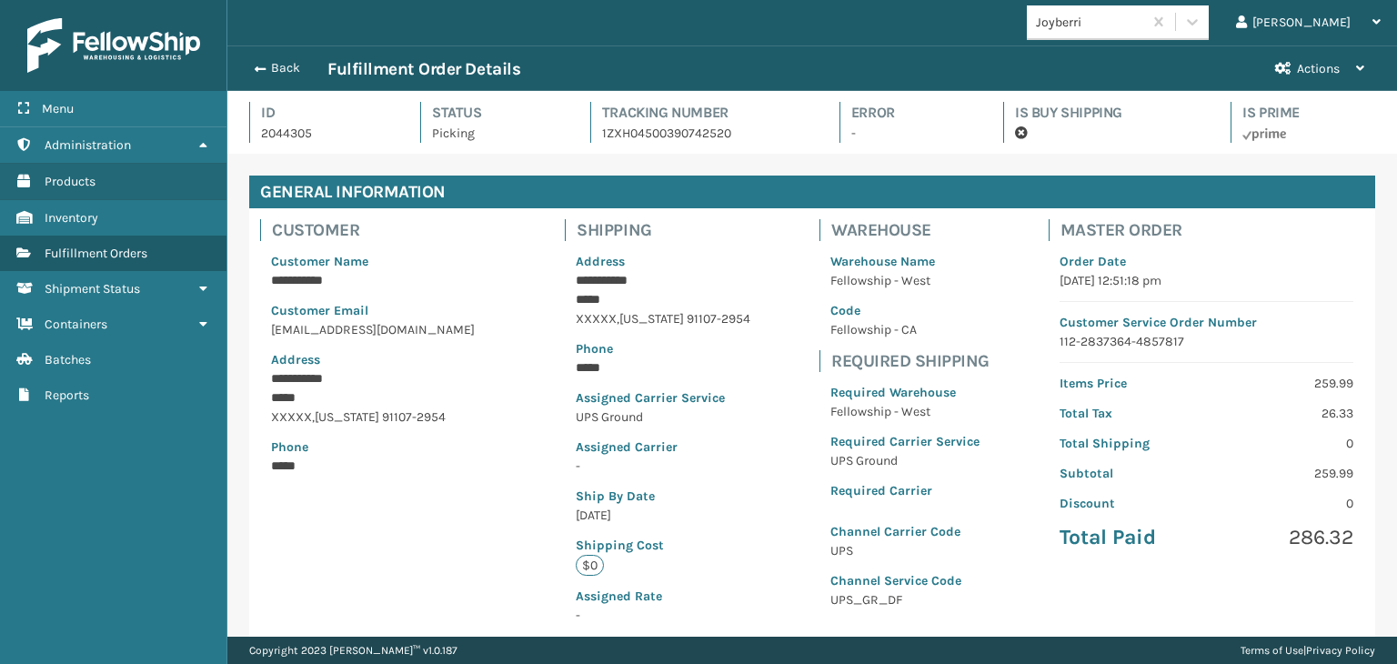
scroll to position [44, 1169]
click at [269, 68] on button "Back" at bounding box center [286, 68] width 84 height 16
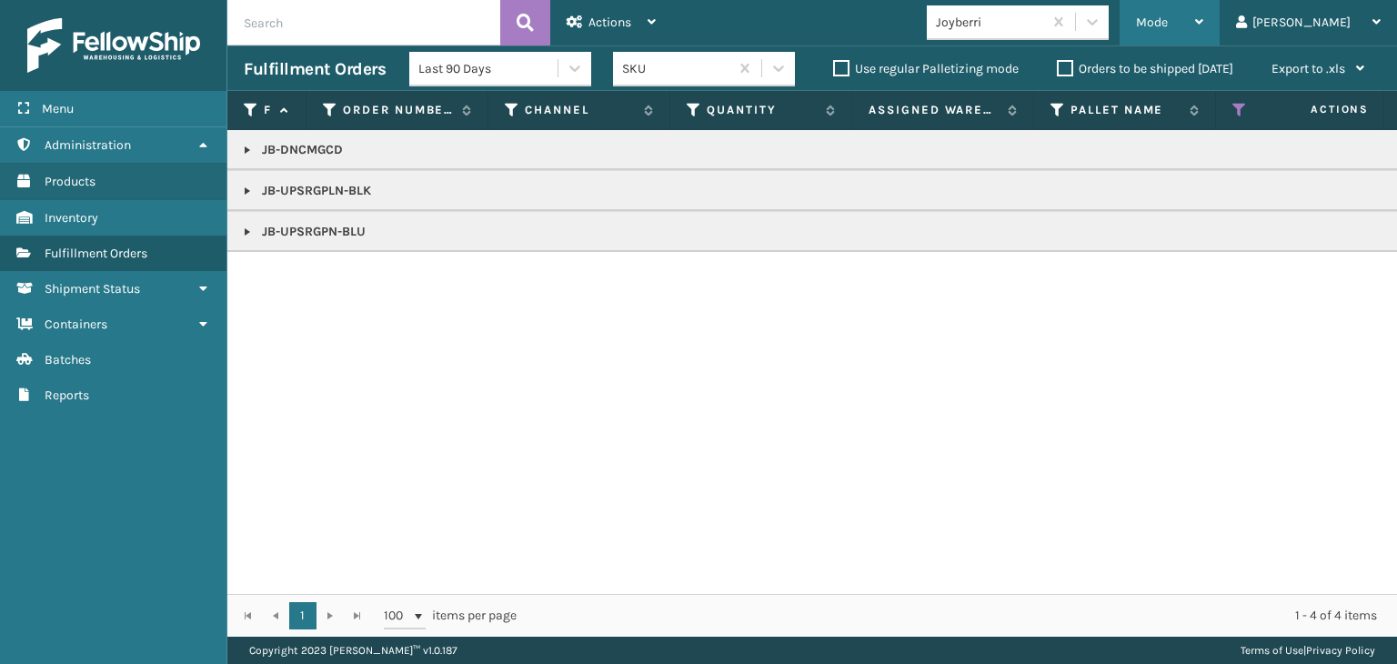
click at [1203, 32] on div "Mode" at bounding box center [1169, 22] width 67 height 45
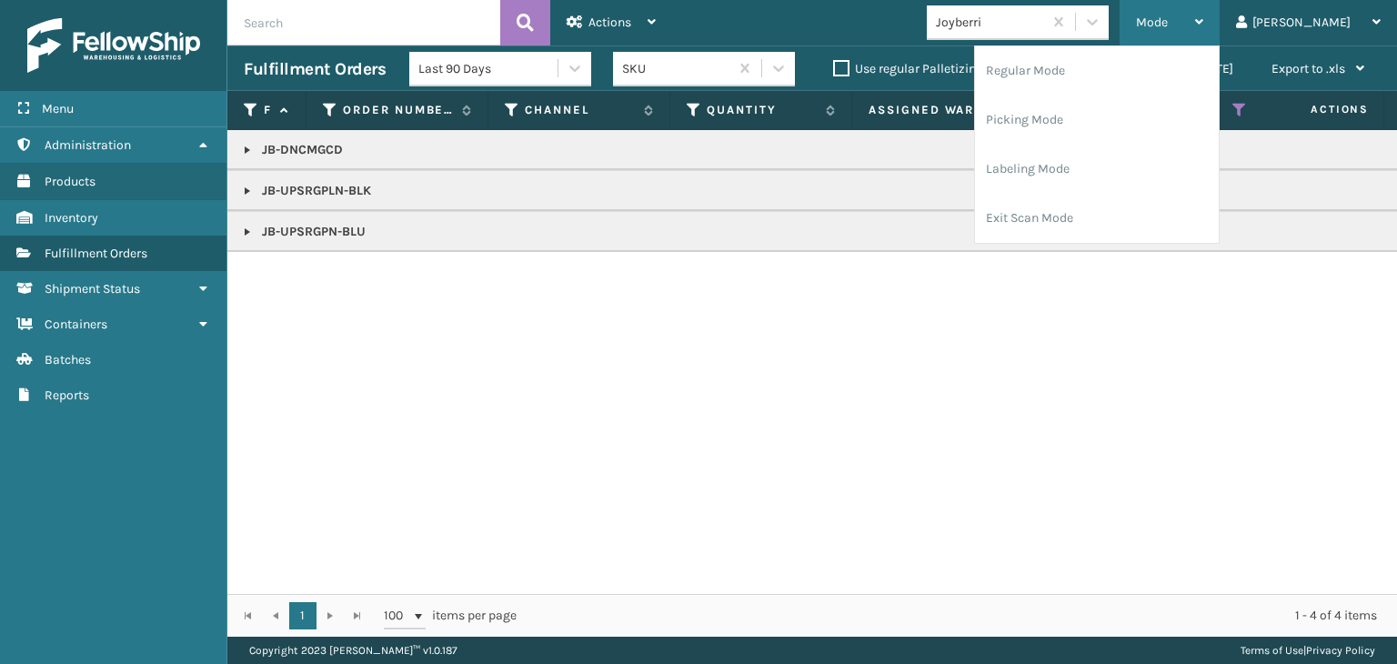
click at [1203, 32] on div "Mode" at bounding box center [1169, 22] width 67 height 45
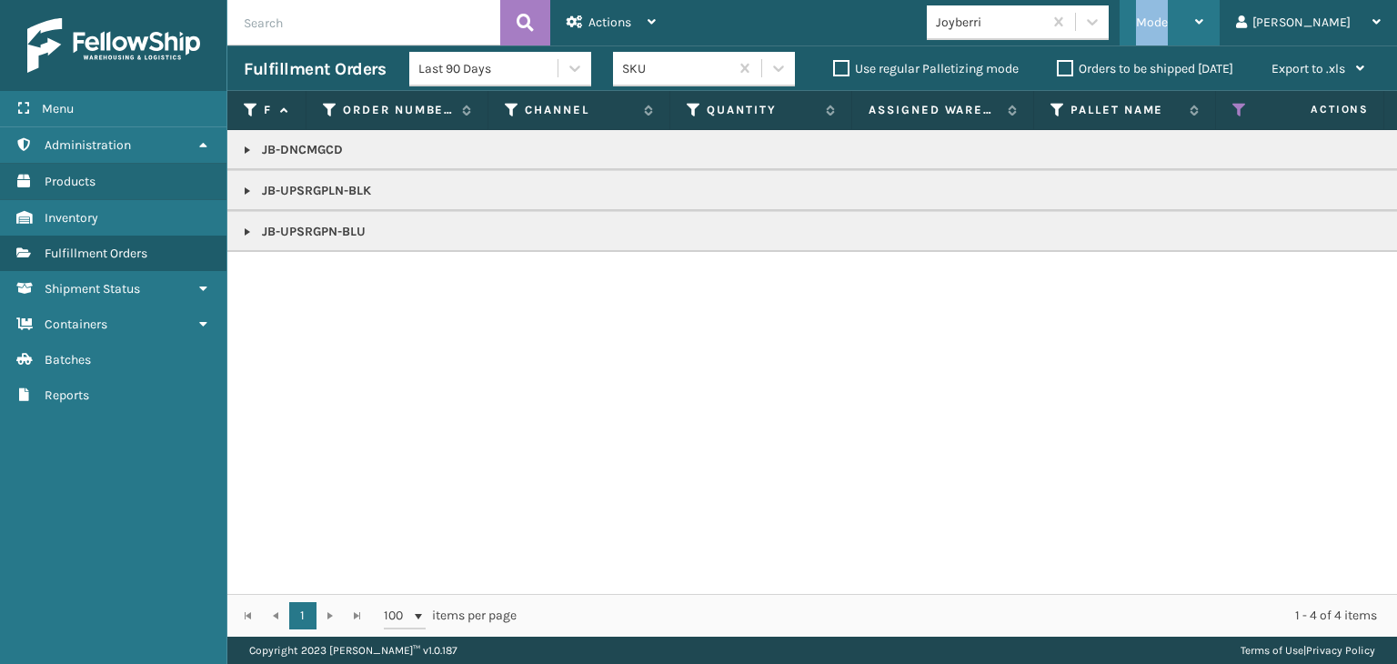
click at [1203, 32] on div "Mode" at bounding box center [1169, 22] width 67 height 45
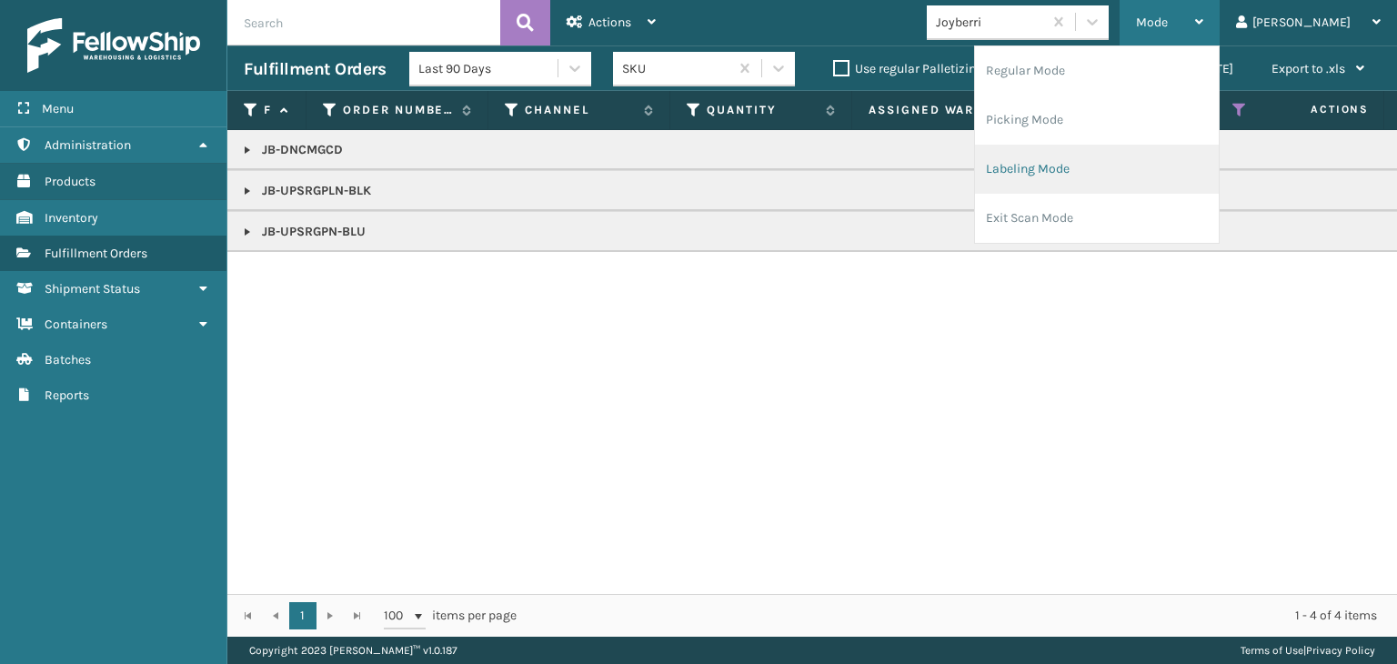
click at [1153, 179] on li "Labeling Mode" at bounding box center [1097, 169] width 244 height 49
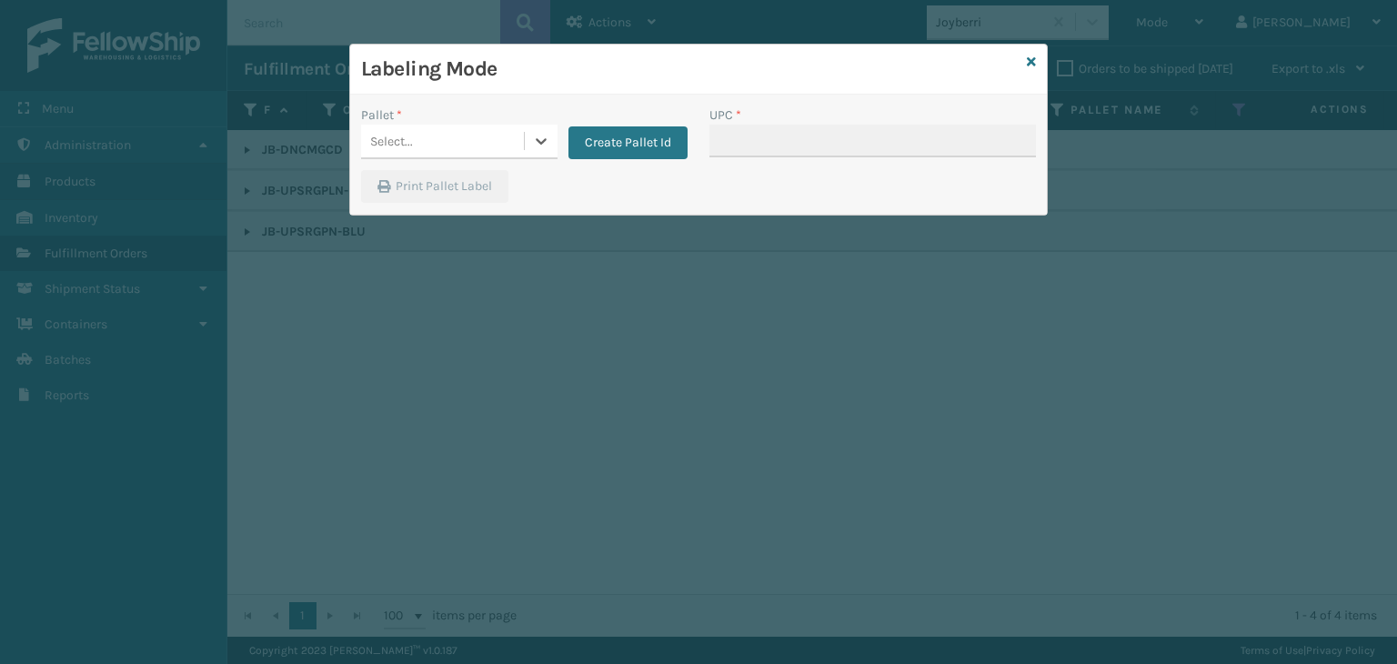
click at [420, 148] on div "Select..." at bounding box center [442, 141] width 163 height 30
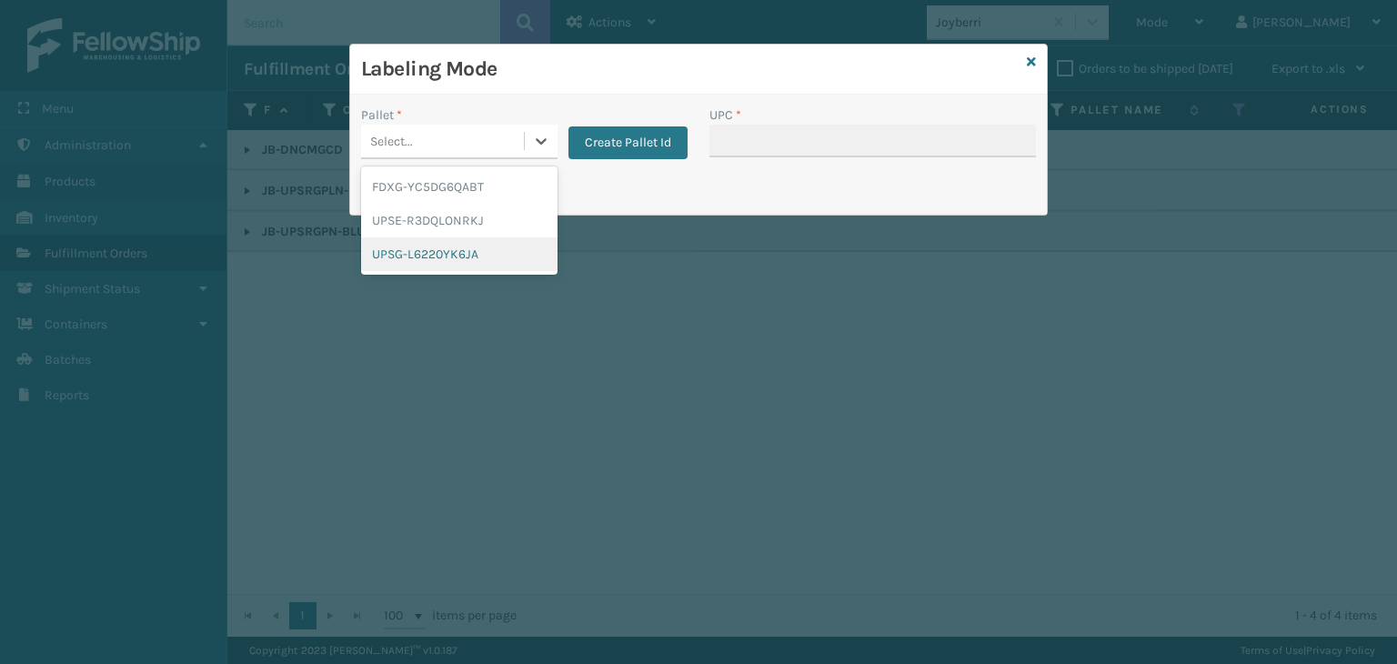
click at [446, 259] on div "UPSG-L6220YK6JA" at bounding box center [459, 254] width 196 height 34
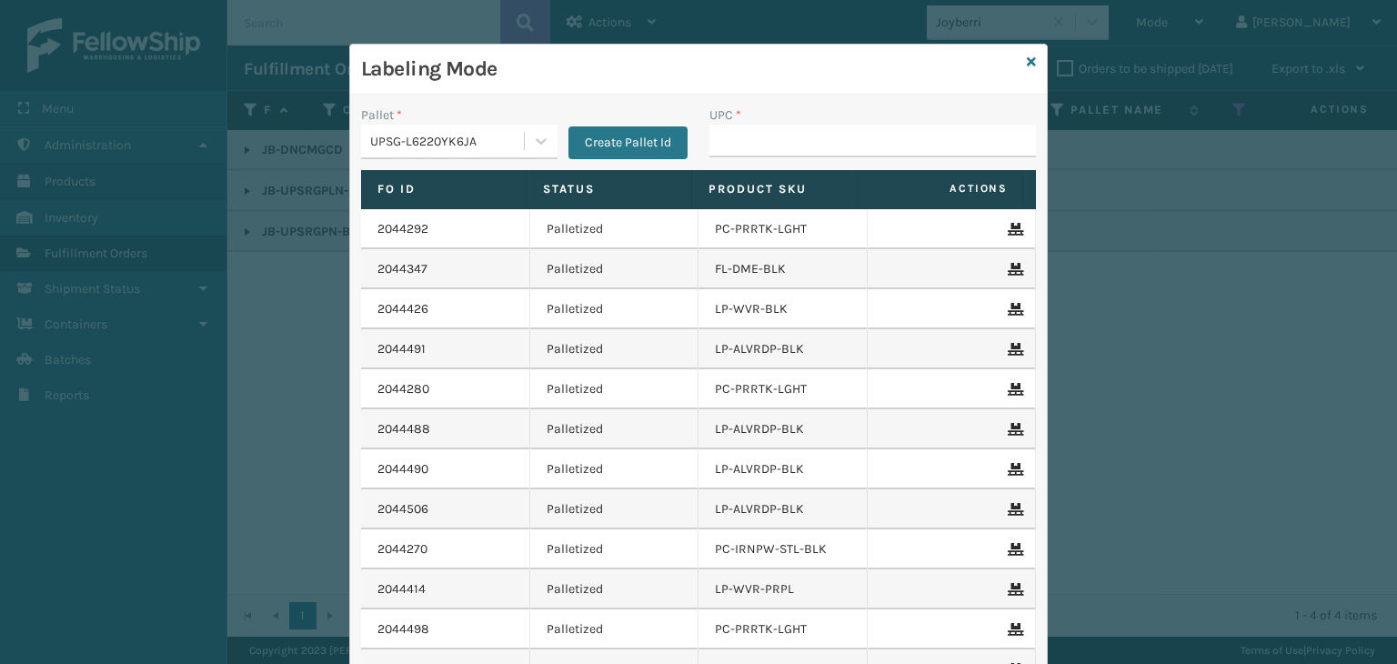
click at [757, 113] on div "UPC *" at bounding box center [872, 114] width 326 height 19
click at [764, 137] on input "UPC *" at bounding box center [872, 141] width 326 height 33
paste input "850040381429"
type input "850040381429"
type input "850040381"
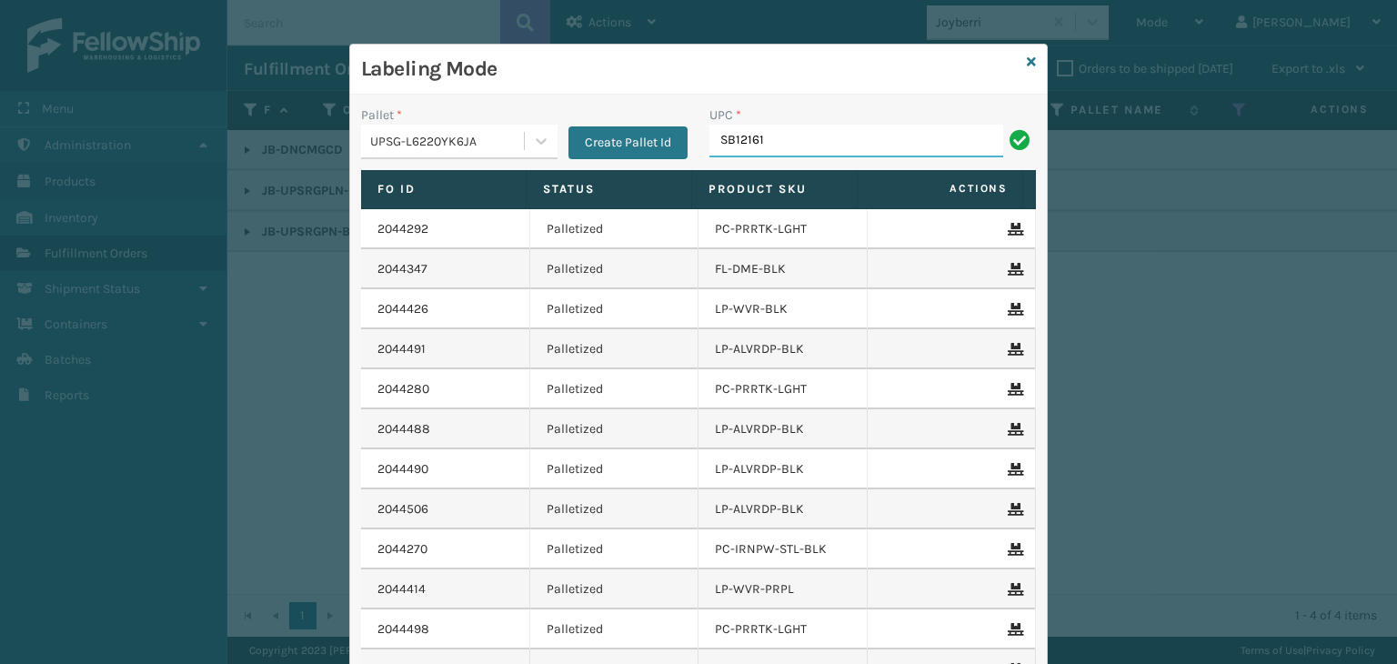
type input "SB121610-16B3"
type input "804879482"
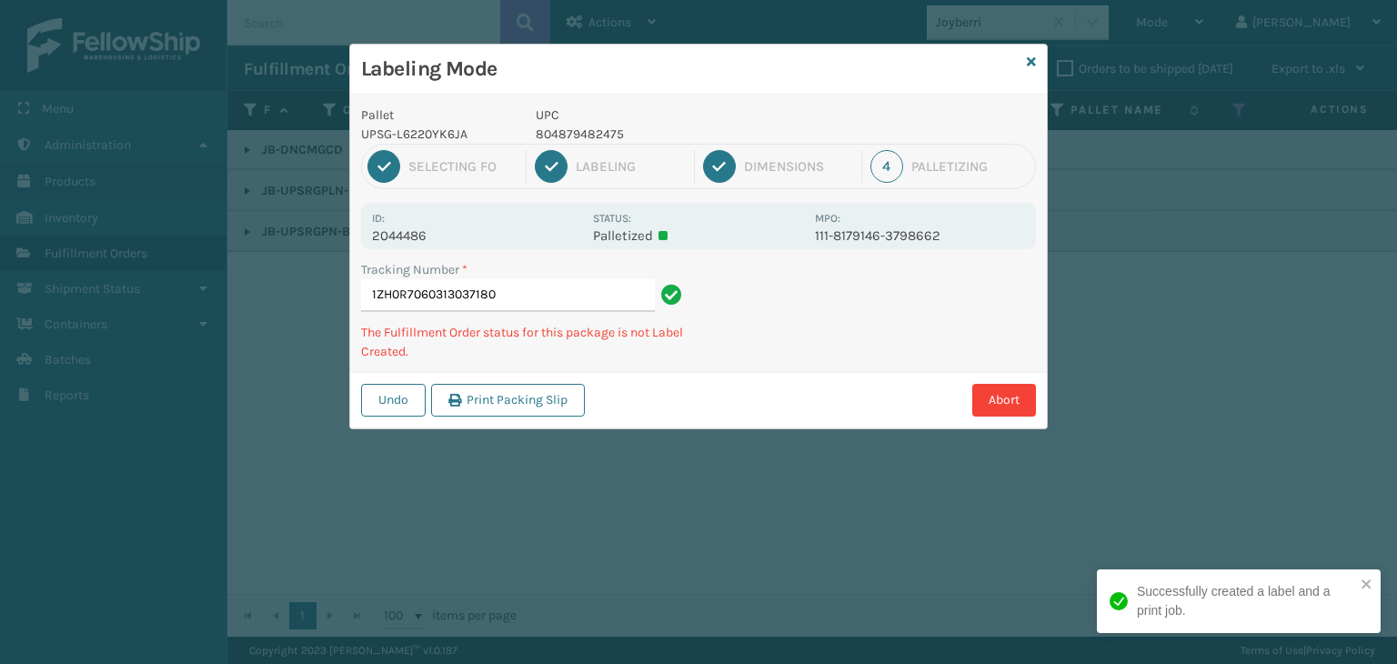
click at [597, 138] on p "804879482475" at bounding box center [670, 134] width 268 height 19
copy p "804879482475"
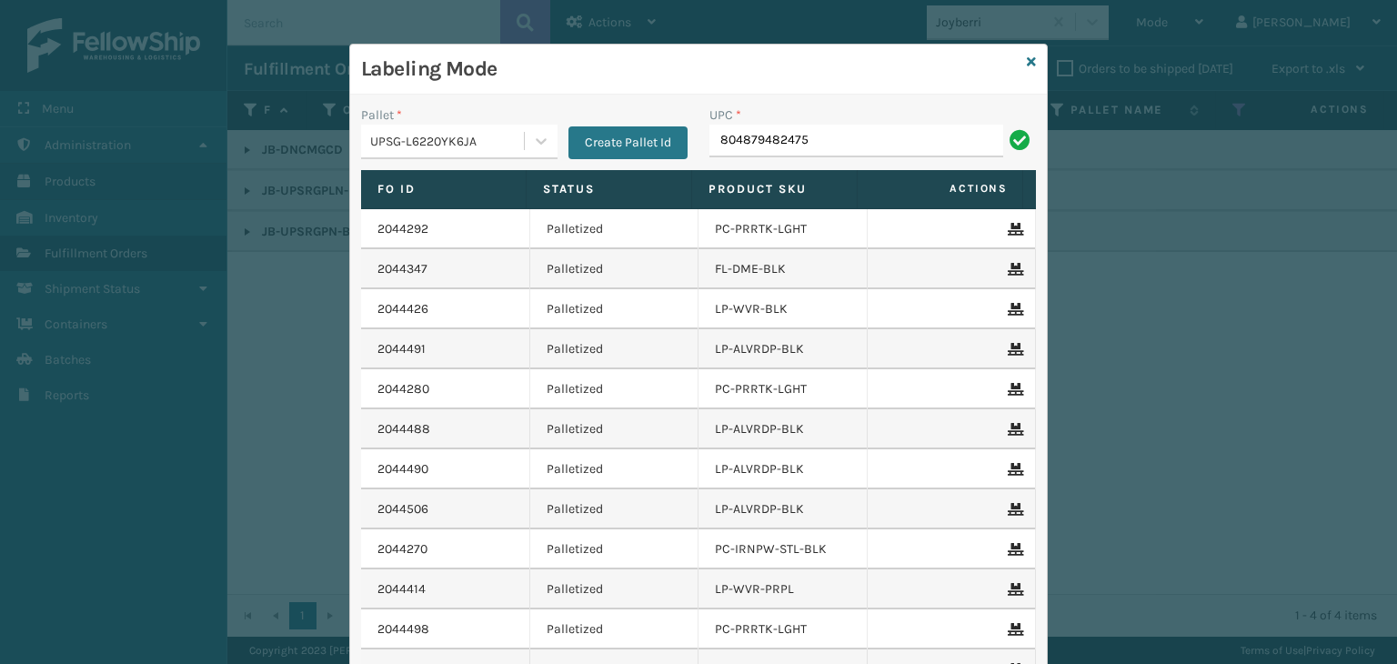
type input "804879482475"
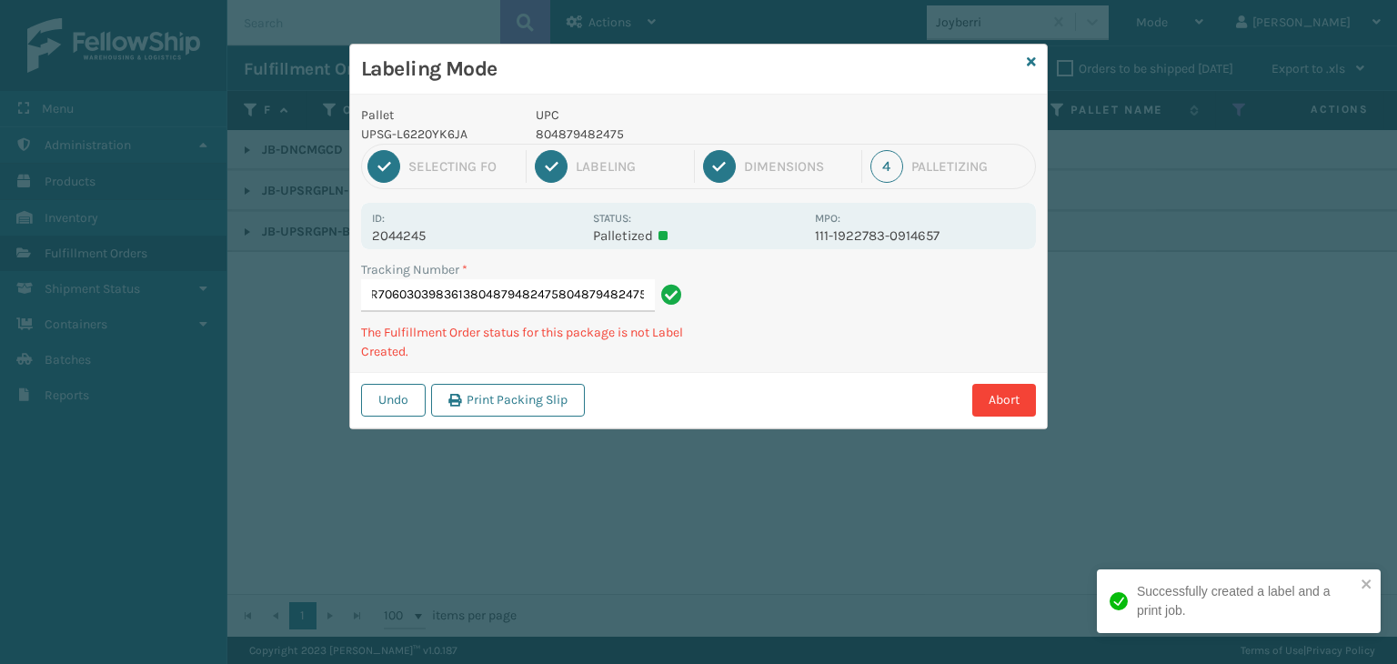
type input "1ZH0R7060303983613804879482475804879482475804879482475"
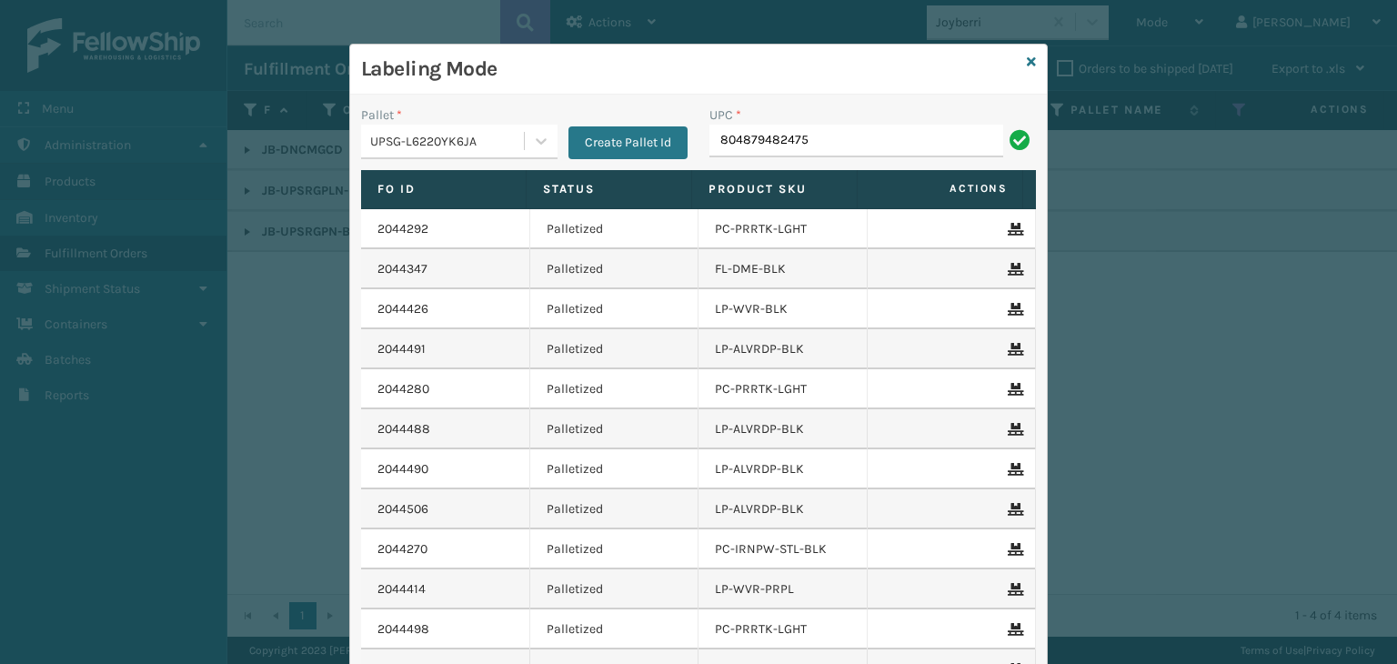
type input "804879482475"
click at [1027, 64] on icon at bounding box center [1031, 61] width 9 height 13
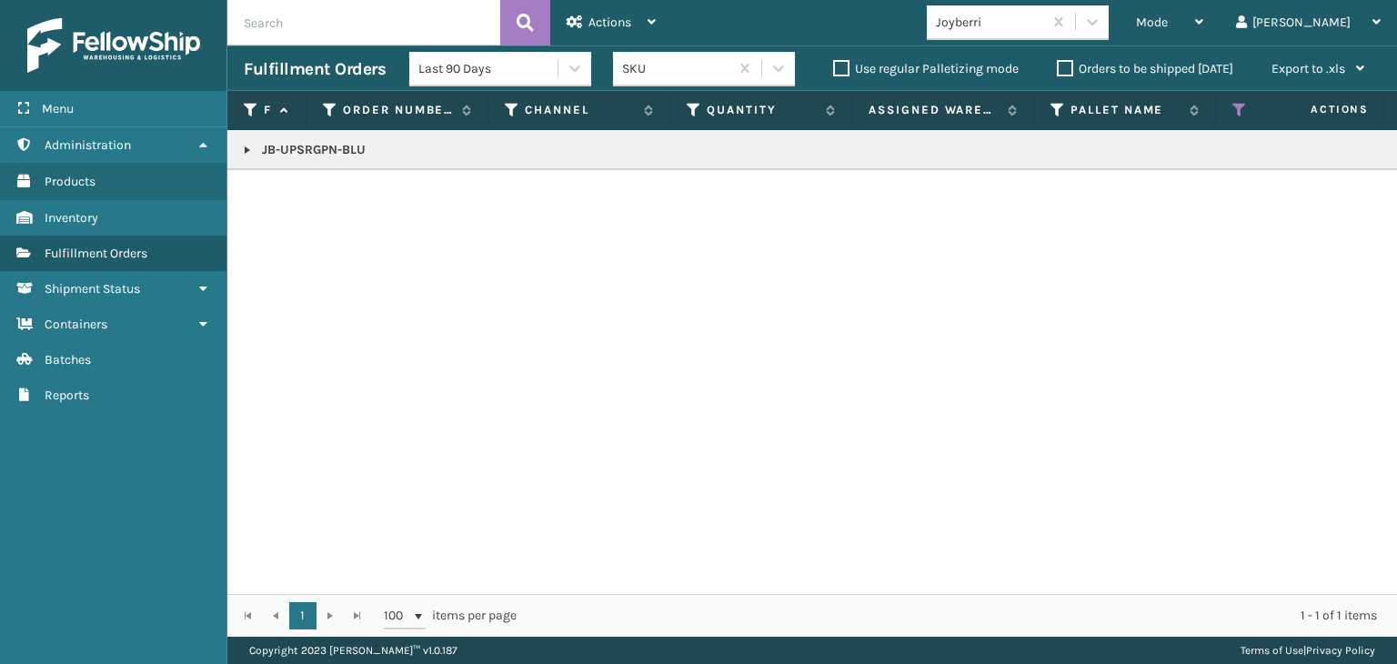
click at [1043, 38] on div "Joyberri" at bounding box center [1018, 22] width 182 height 35
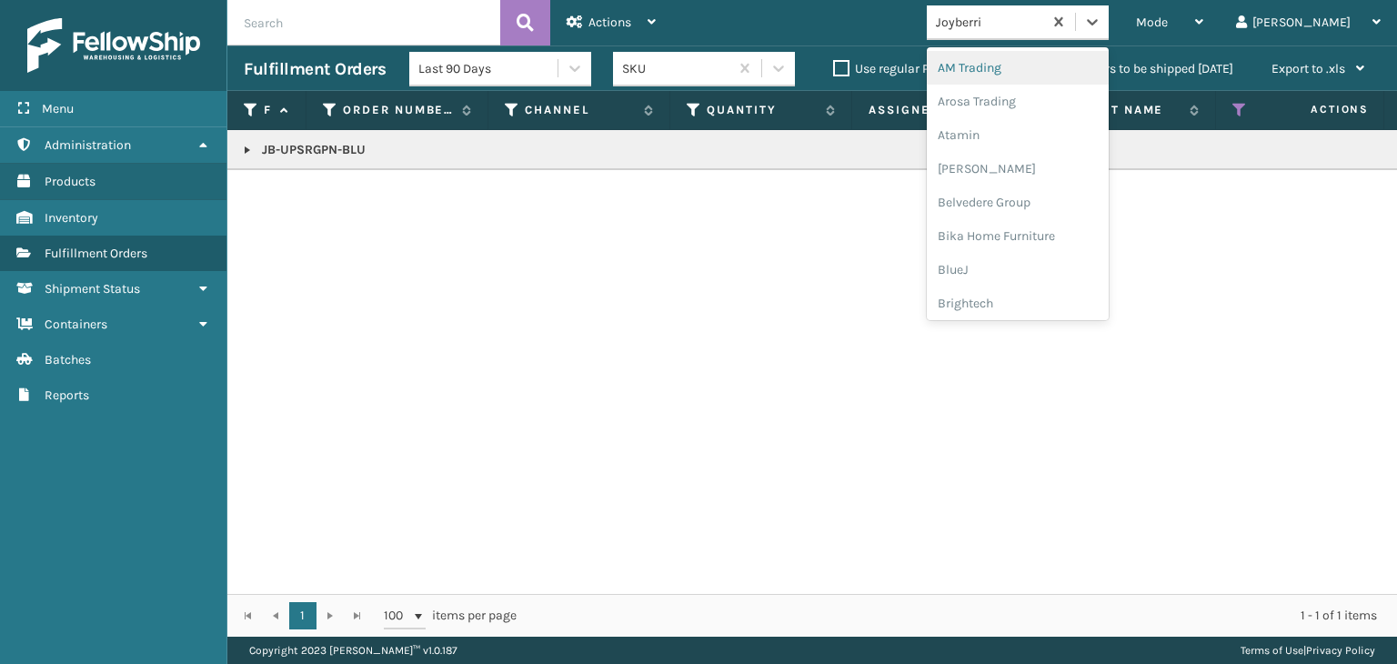
type input "JU"
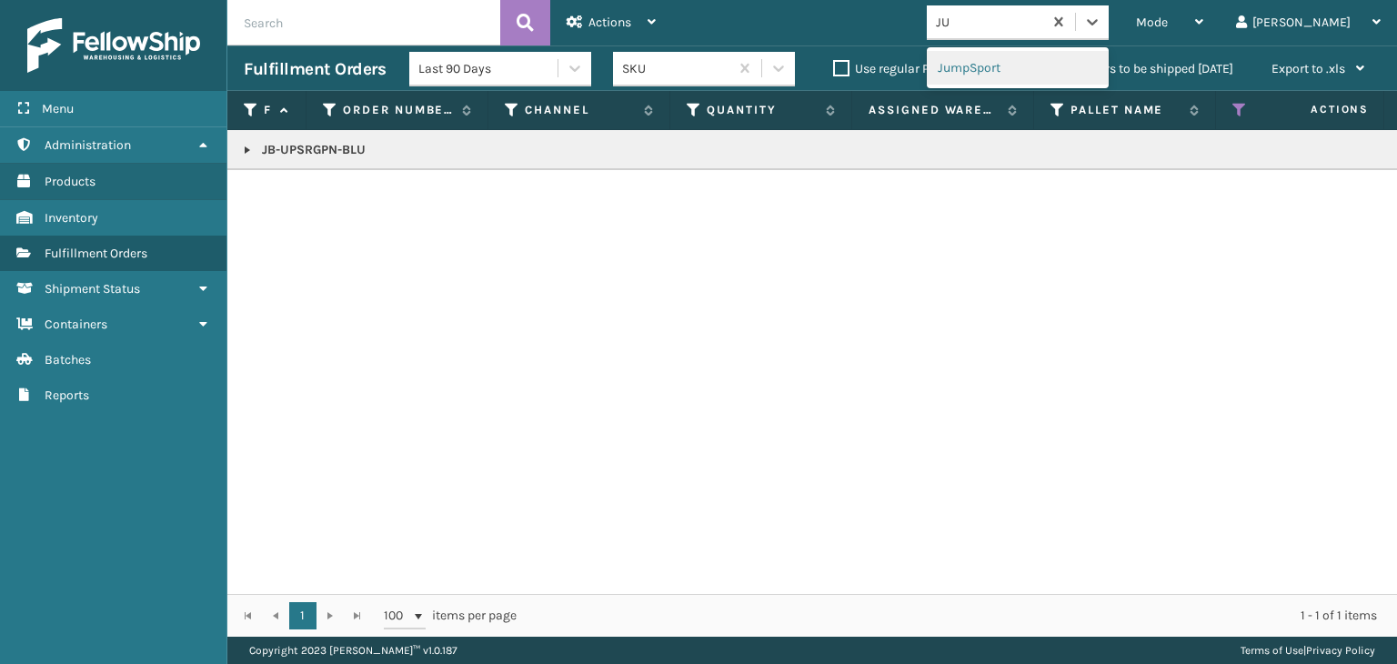
click at [1056, 64] on div "JumpSport" at bounding box center [1018, 68] width 182 height 34
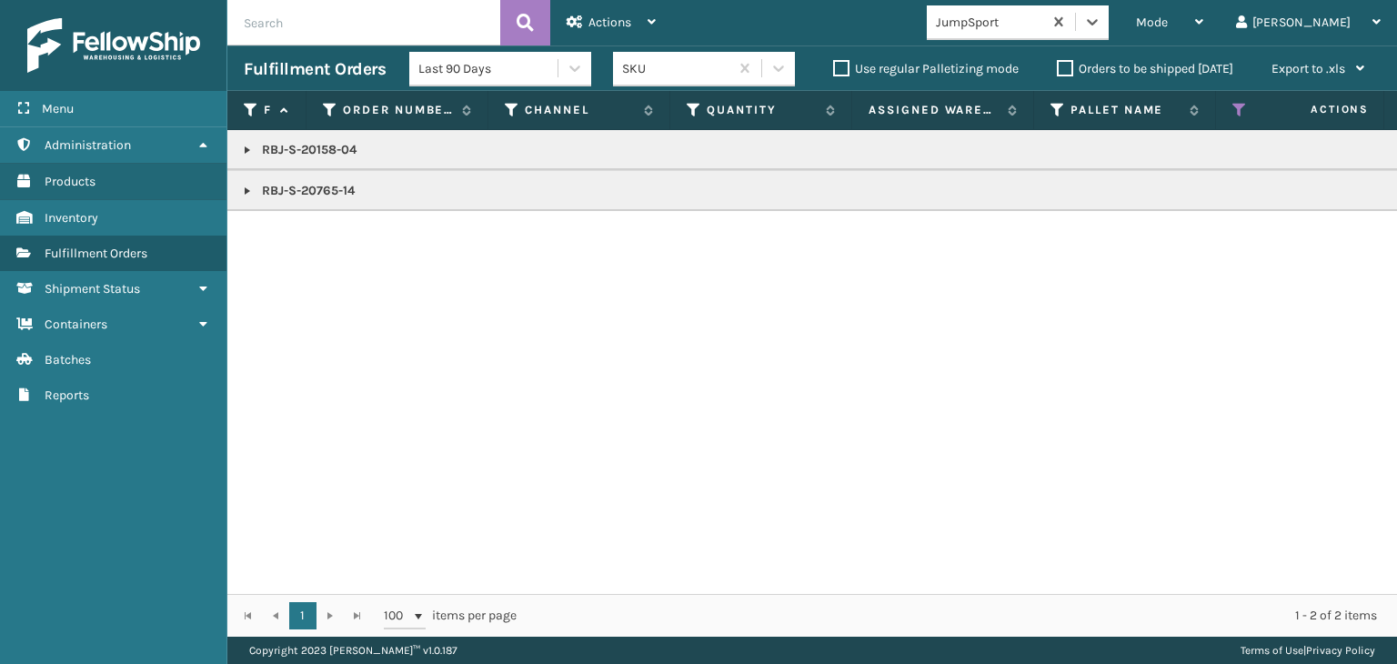
click at [1026, 22] on div "JumpSport" at bounding box center [990, 22] width 108 height 19
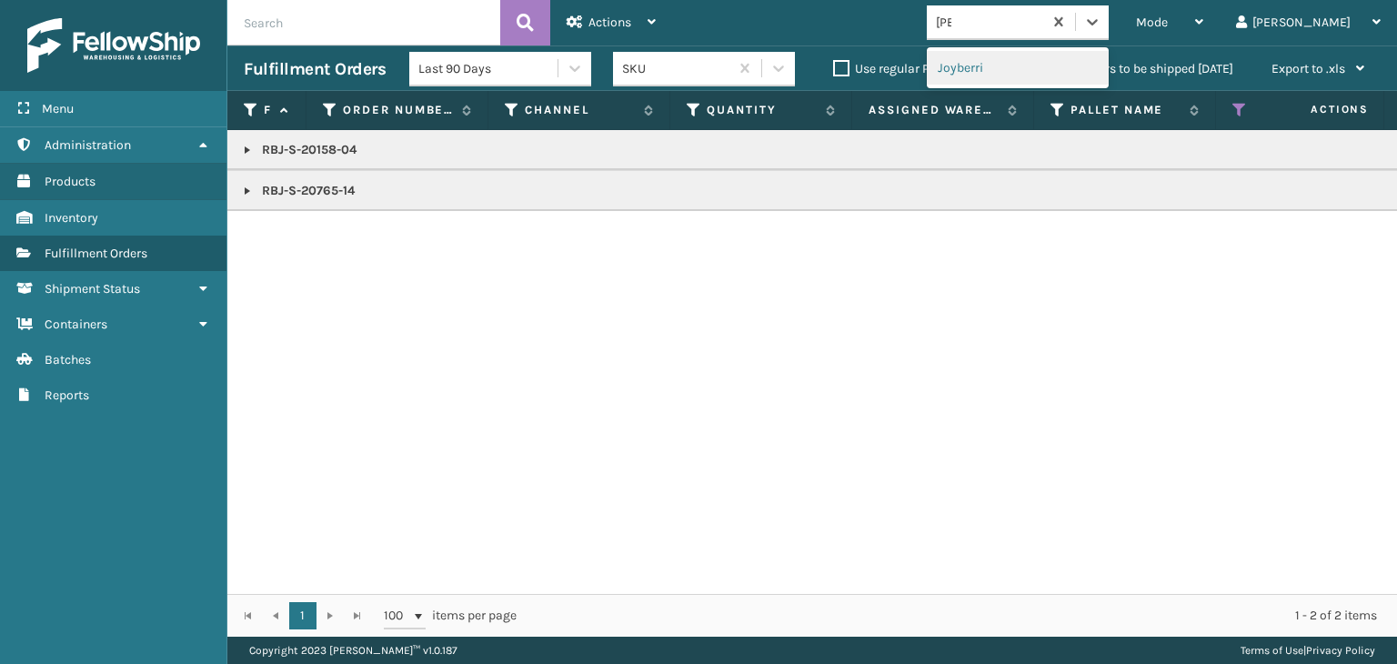
type input "JOY"
click at [1040, 65] on div "Joyberri" at bounding box center [1018, 68] width 182 height 34
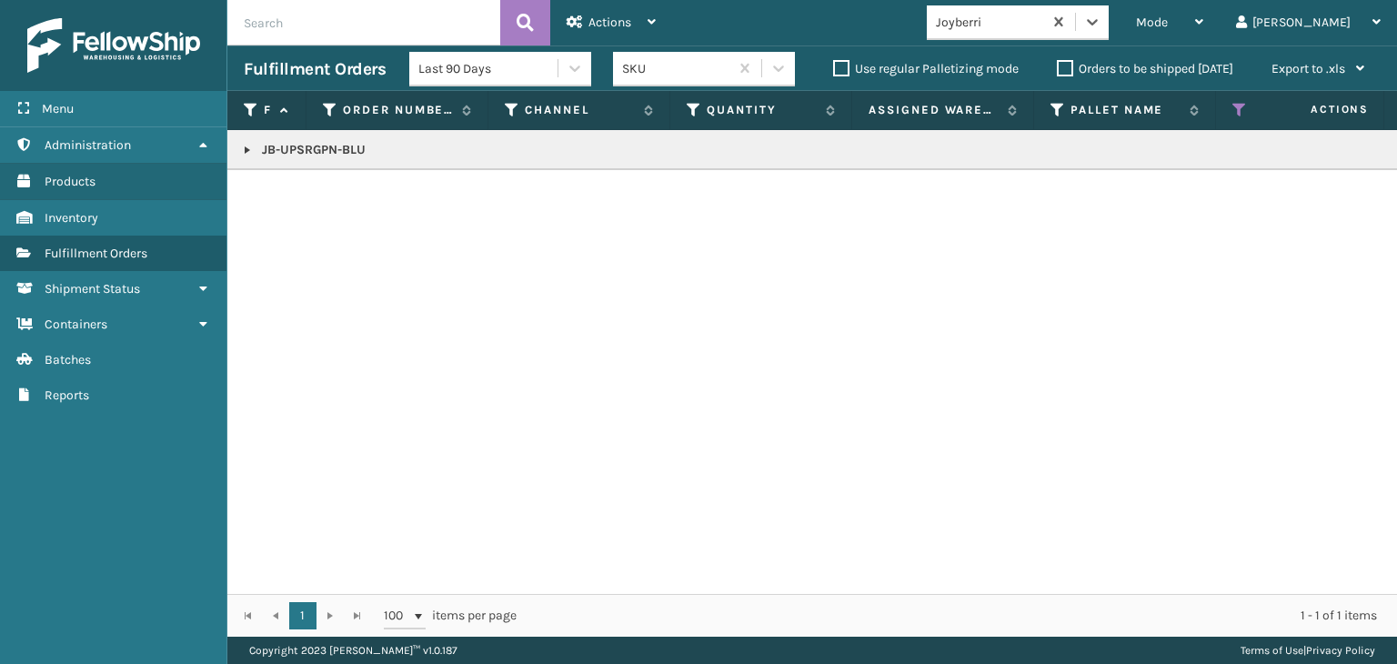
click at [349, 154] on p "JB-UPSRGPN-BLU" at bounding box center [1401, 150] width 2315 height 18
click at [342, 154] on p "JB-UPSRGPN-BLU" at bounding box center [1401, 150] width 2315 height 18
drag, startPoint x: 337, startPoint y: 154, endPoint x: 324, endPoint y: 146, distance: 15.5
click at [336, 154] on p "JB-UPSRGPN-BLU" at bounding box center [1401, 150] width 2315 height 18
click at [324, 146] on p "JB-UPSRGPN-BLU" at bounding box center [1401, 150] width 2315 height 18
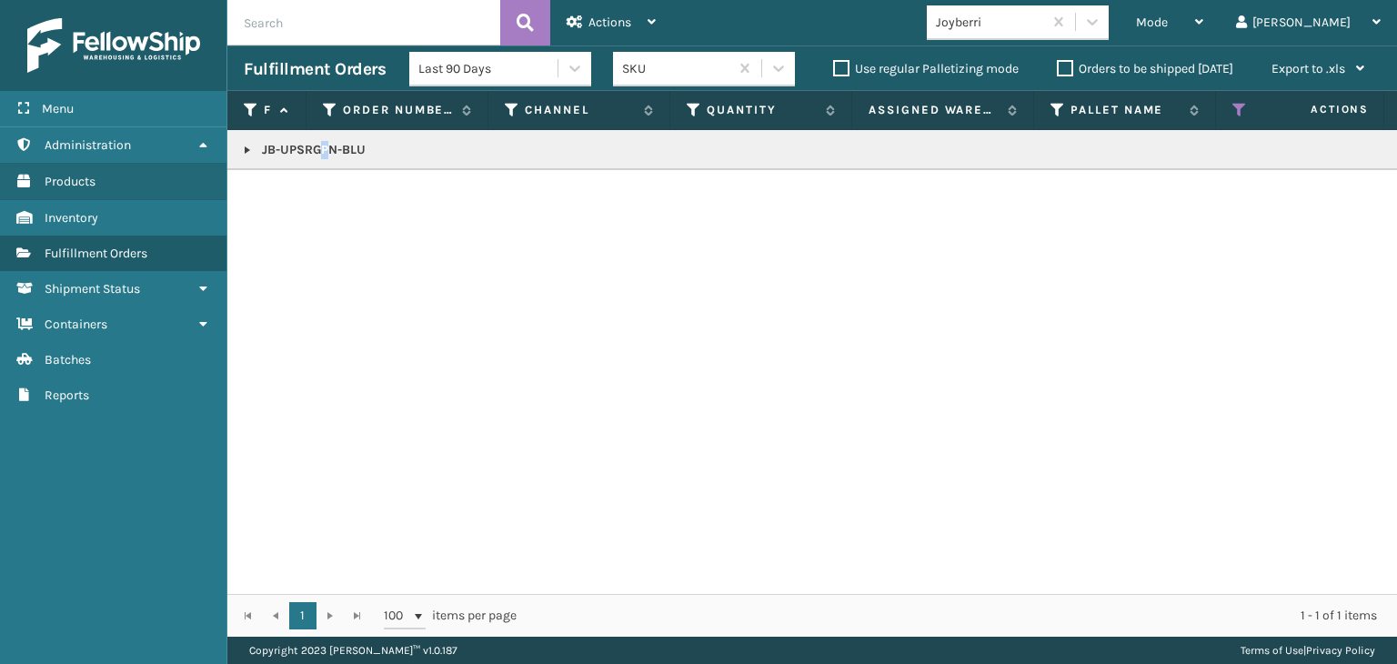
click at [324, 146] on p "JB-UPSRGPN-BLU" at bounding box center [1401, 150] width 2315 height 18
click at [244, 151] on link at bounding box center [247, 150] width 15 height 15
click at [1029, 27] on div "Joyberri" at bounding box center [990, 22] width 108 height 19
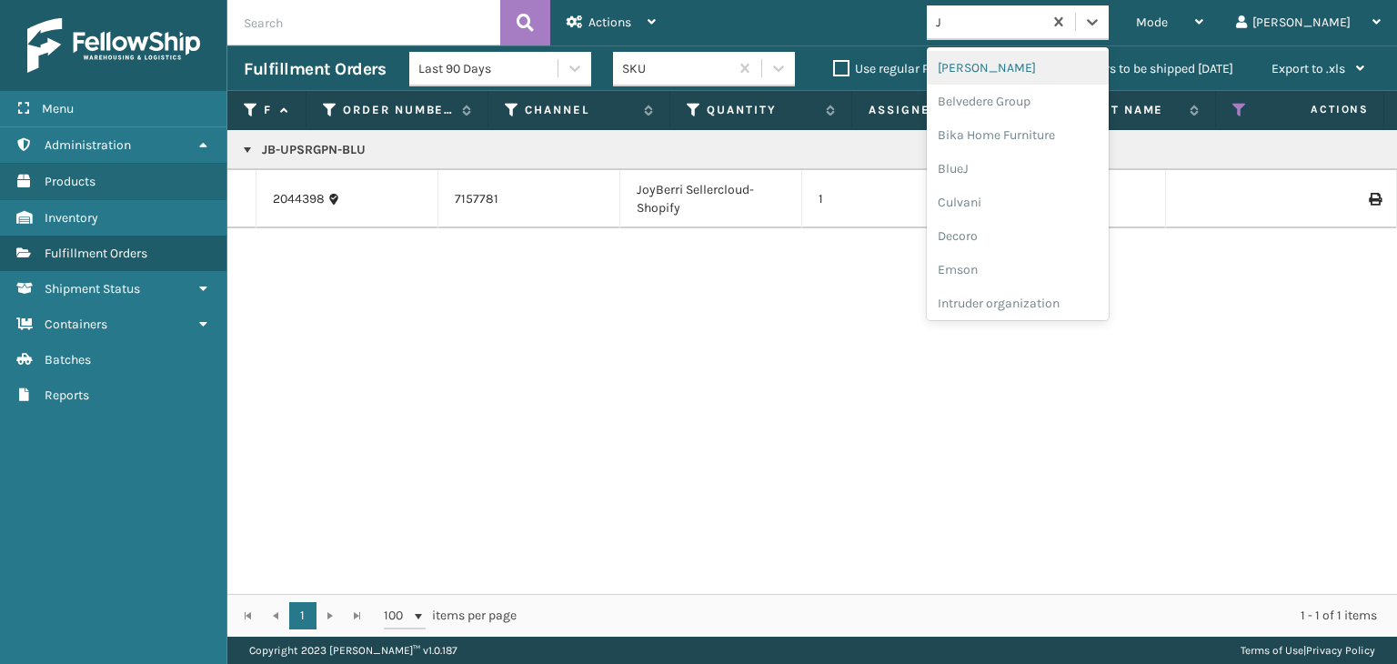
type input "JU"
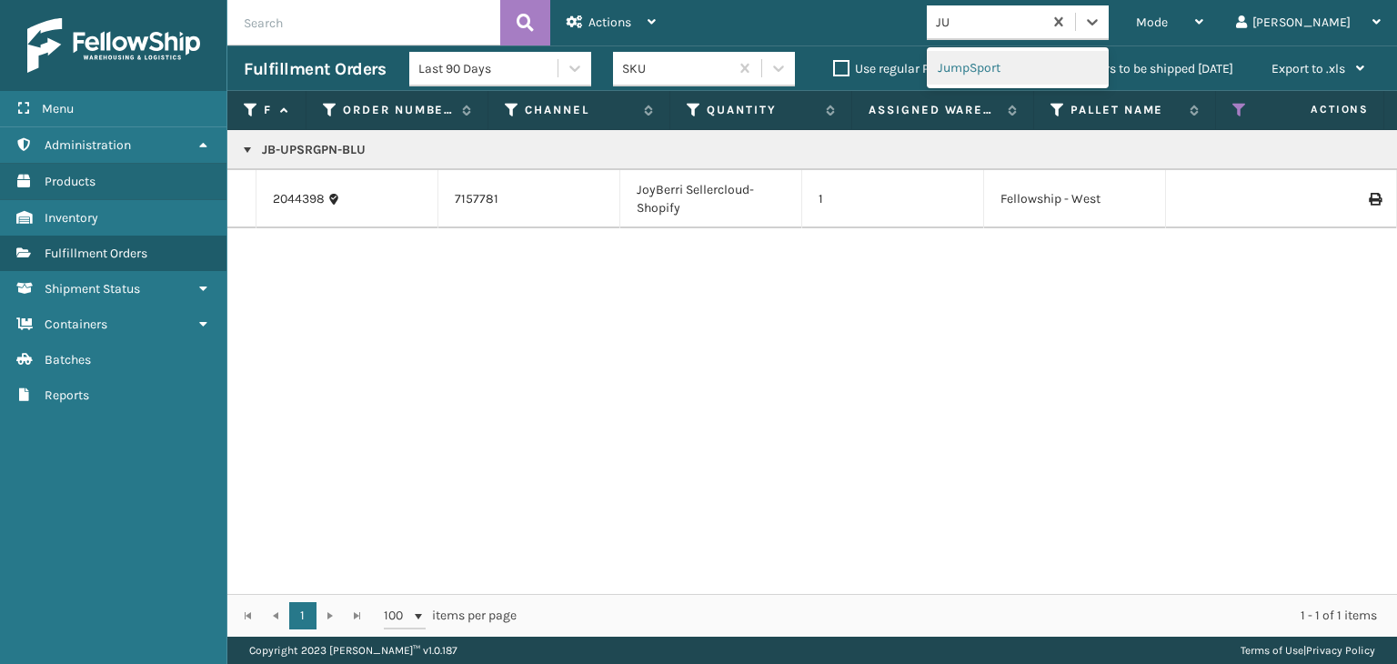
click at [1046, 63] on div "JumpSport" at bounding box center [1018, 68] width 182 height 34
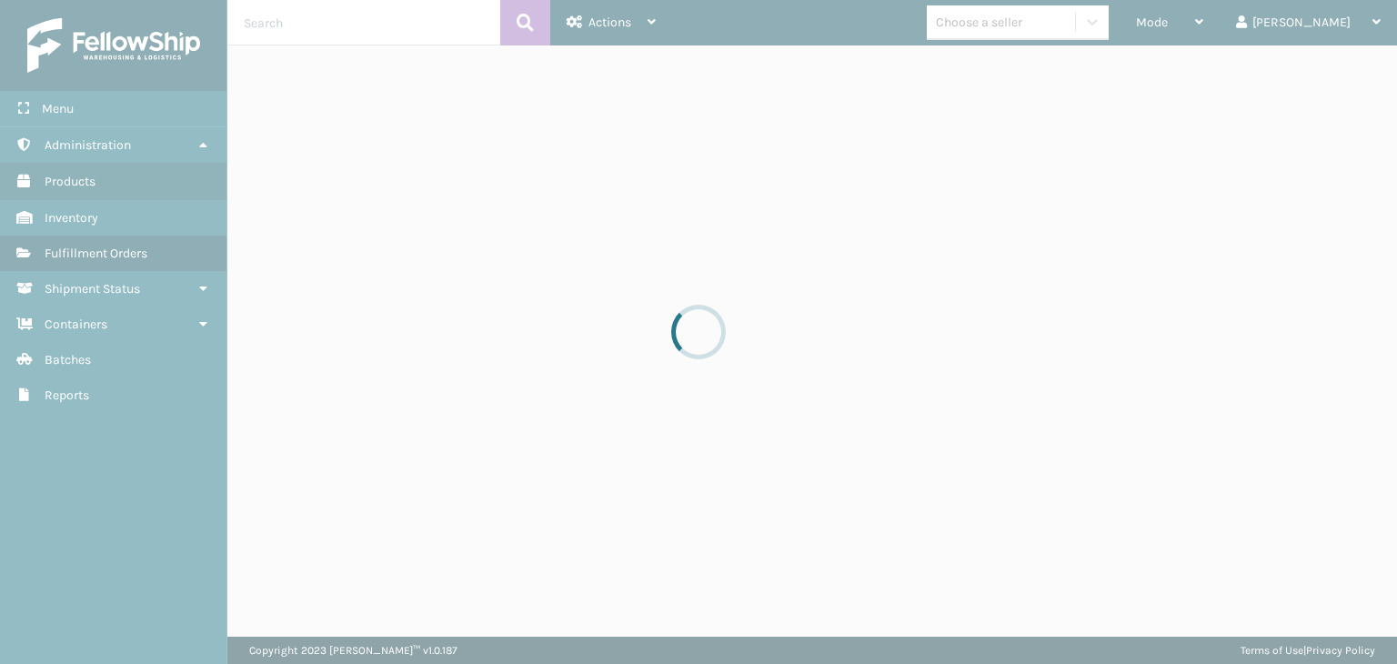
click at [1246, 16] on div at bounding box center [698, 332] width 1397 height 664
click at [1259, 8] on div at bounding box center [698, 332] width 1397 height 664
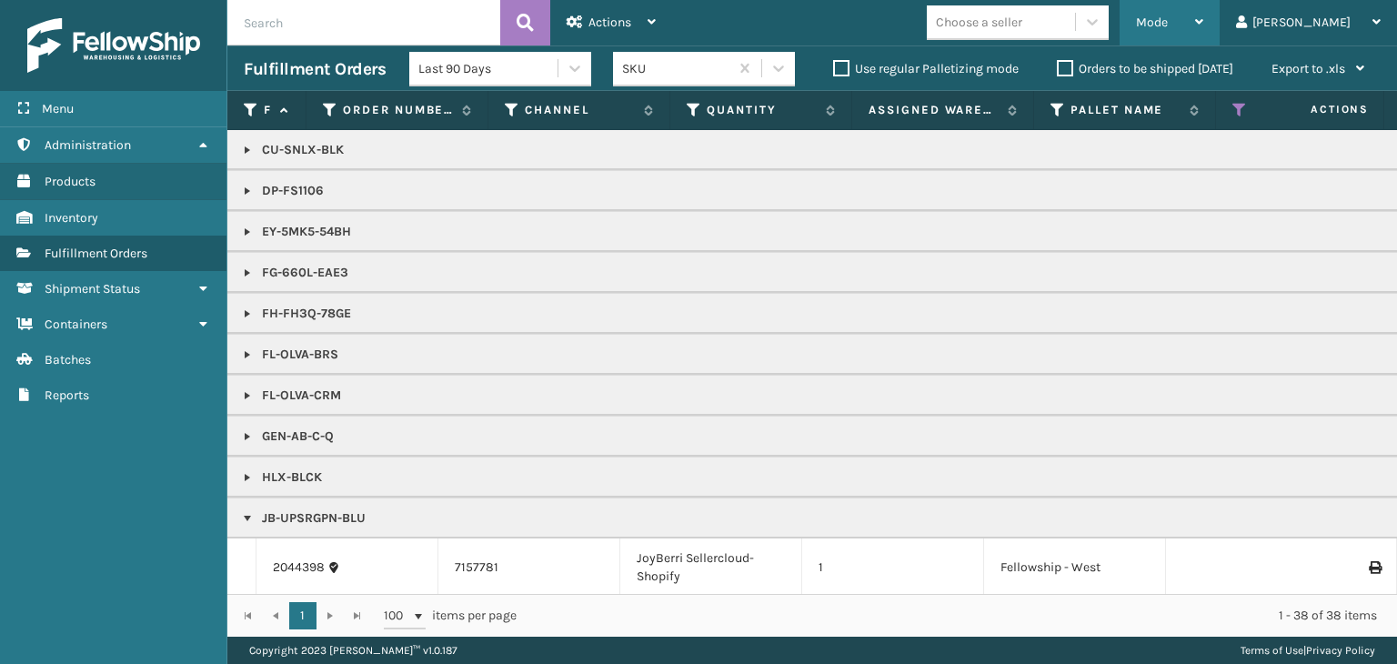
drag, startPoint x: 1244, startPoint y: 18, endPoint x: 1238, endPoint y: 26, distance: 10.4
click at [1203, 25] on div "Mode" at bounding box center [1169, 22] width 67 height 45
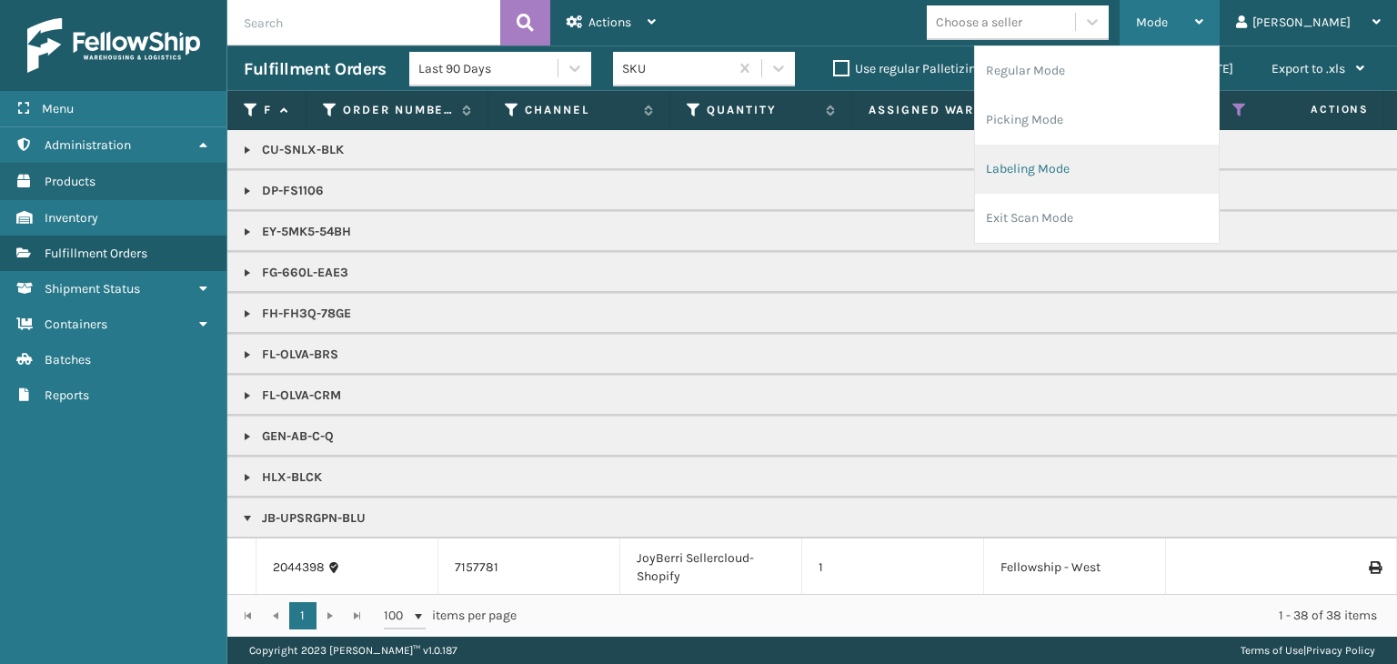
click at [1175, 163] on li "Labeling Mode" at bounding box center [1097, 169] width 244 height 49
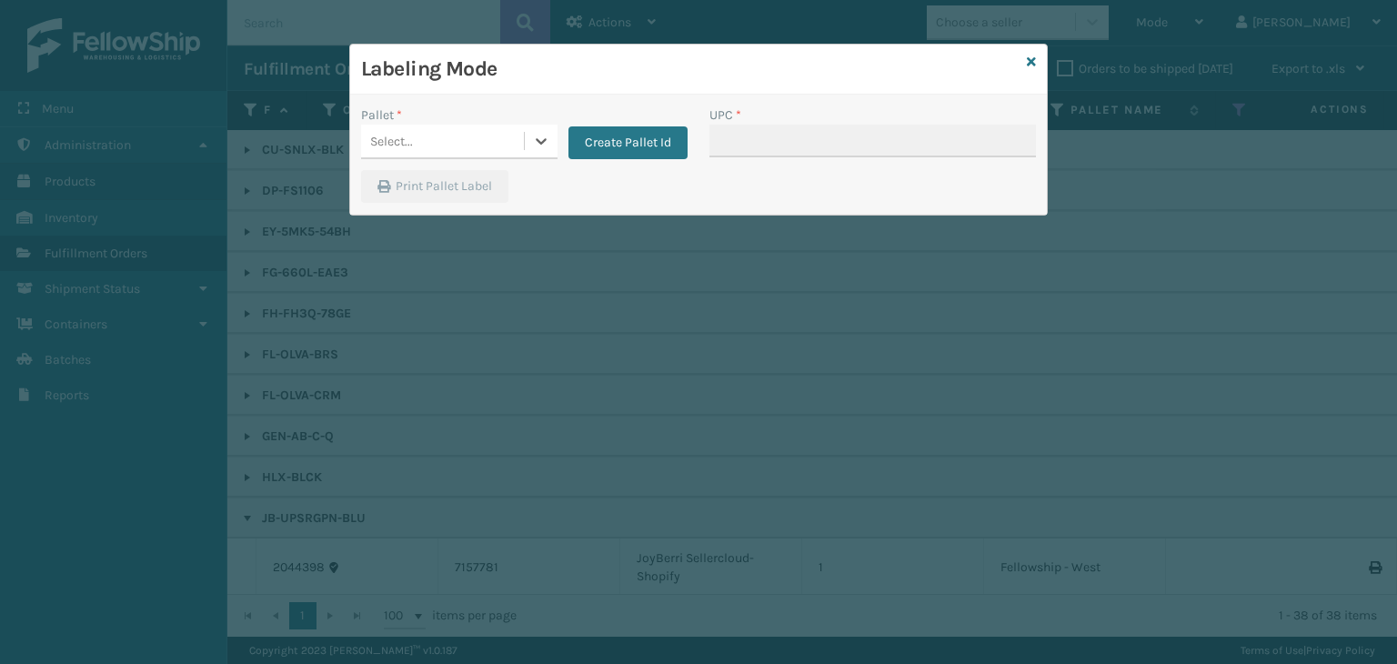
drag, startPoint x: 447, startPoint y: 137, endPoint x: 439, endPoint y: 143, distance: 9.8
click at [446, 137] on div "Select..." at bounding box center [442, 141] width 163 height 30
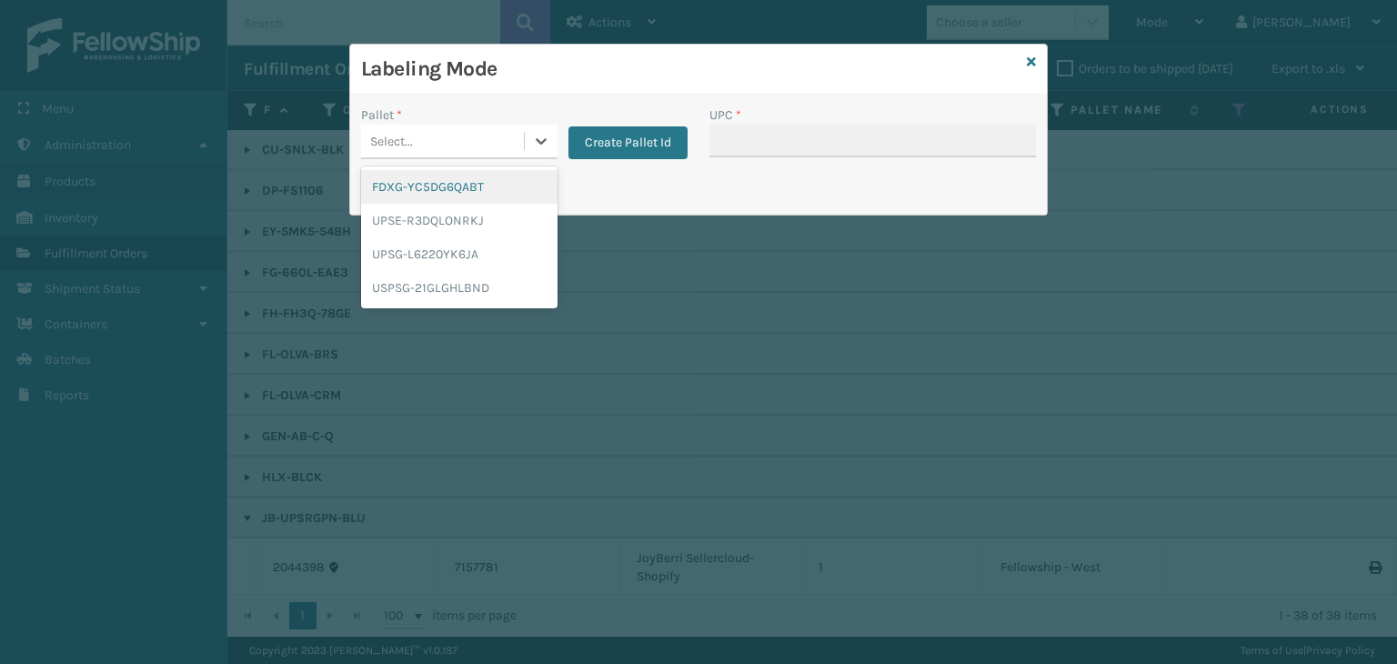
drag, startPoint x: 433, startPoint y: 186, endPoint x: 702, endPoint y: 149, distance: 271.8
click at [437, 185] on div "FDXG-YC5DG6QABT" at bounding box center [459, 187] width 196 height 34
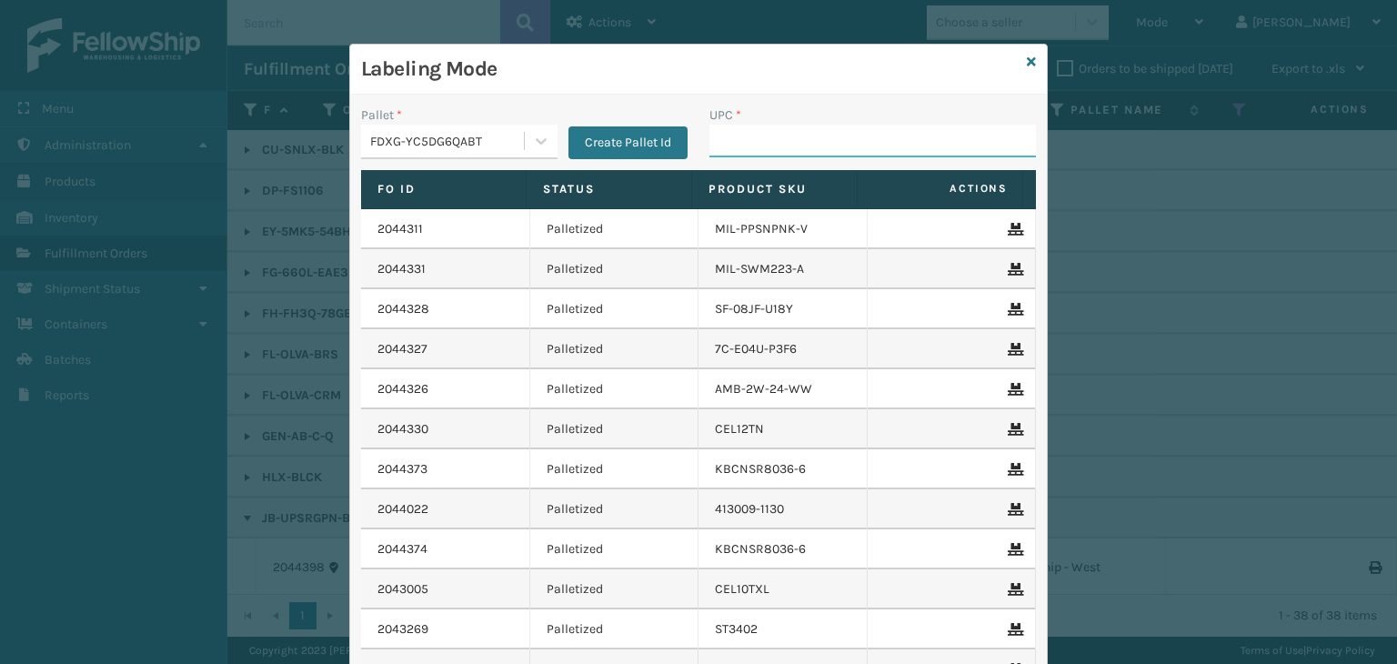
click at [847, 136] on input "UPC *" at bounding box center [872, 141] width 326 height 33
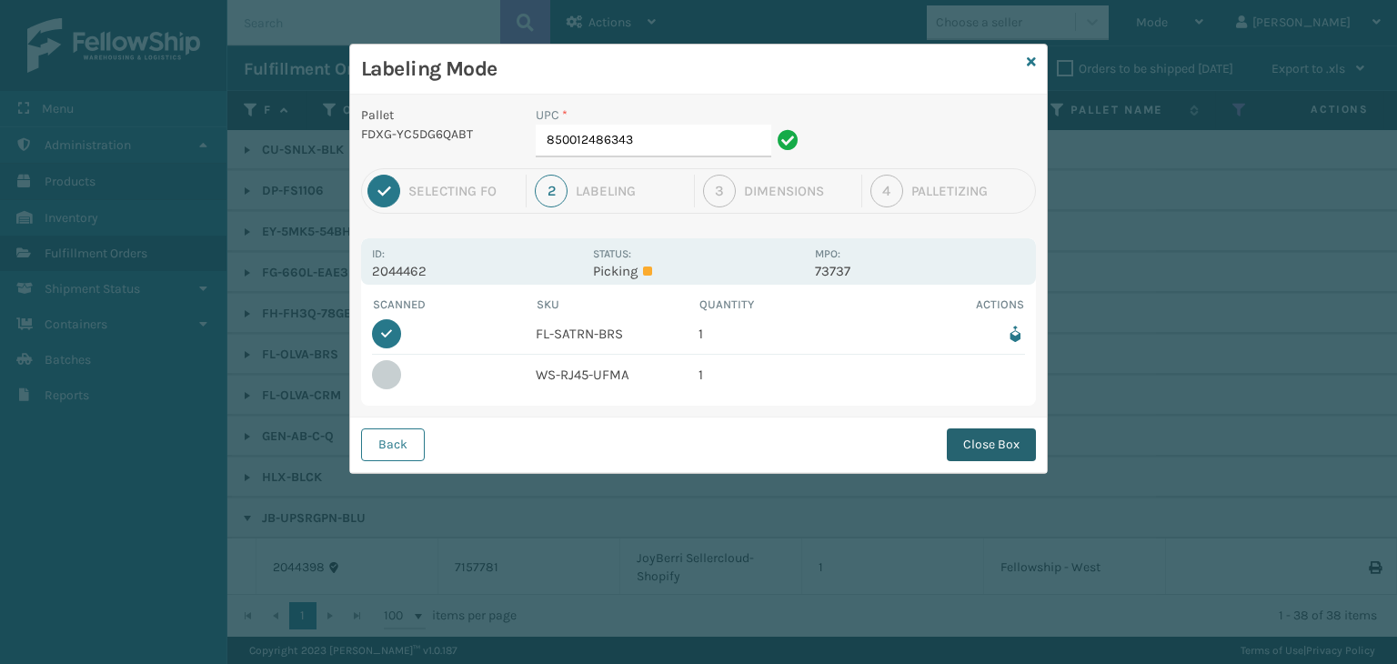
click at [972, 441] on button "Close Box" at bounding box center [991, 444] width 89 height 33
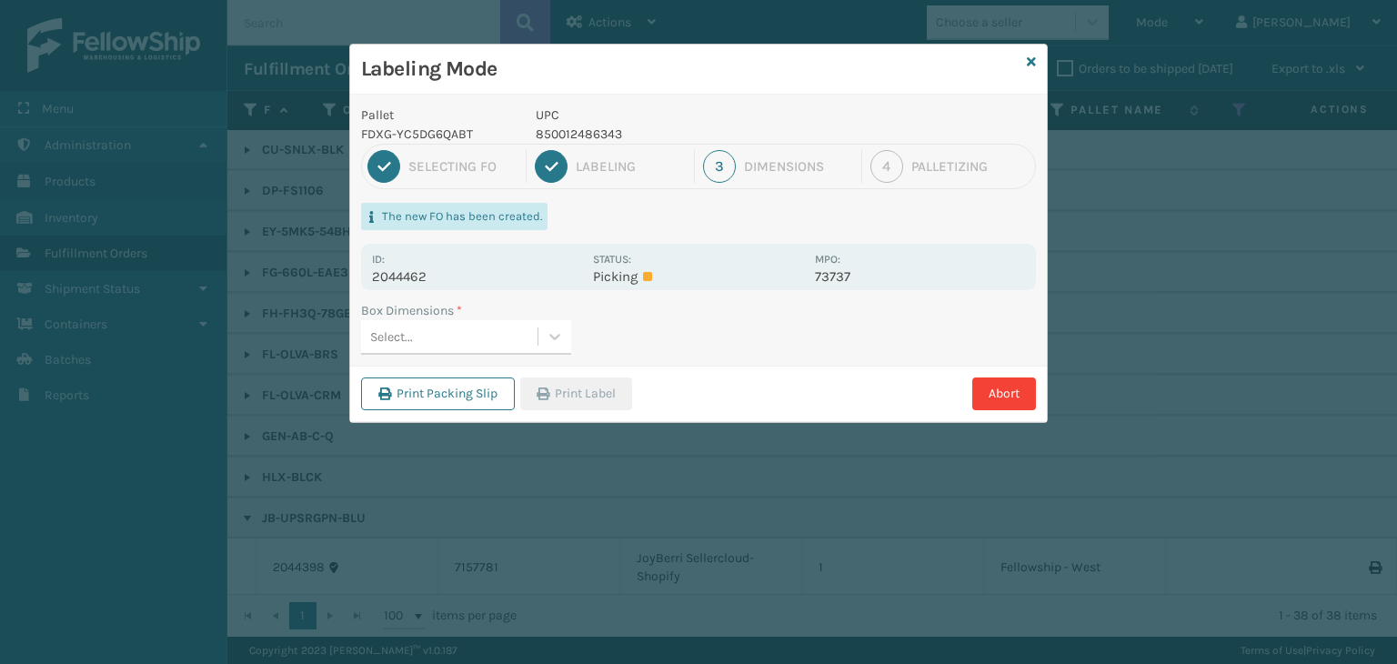
click at [475, 323] on div "Select..." at bounding box center [449, 337] width 176 height 30
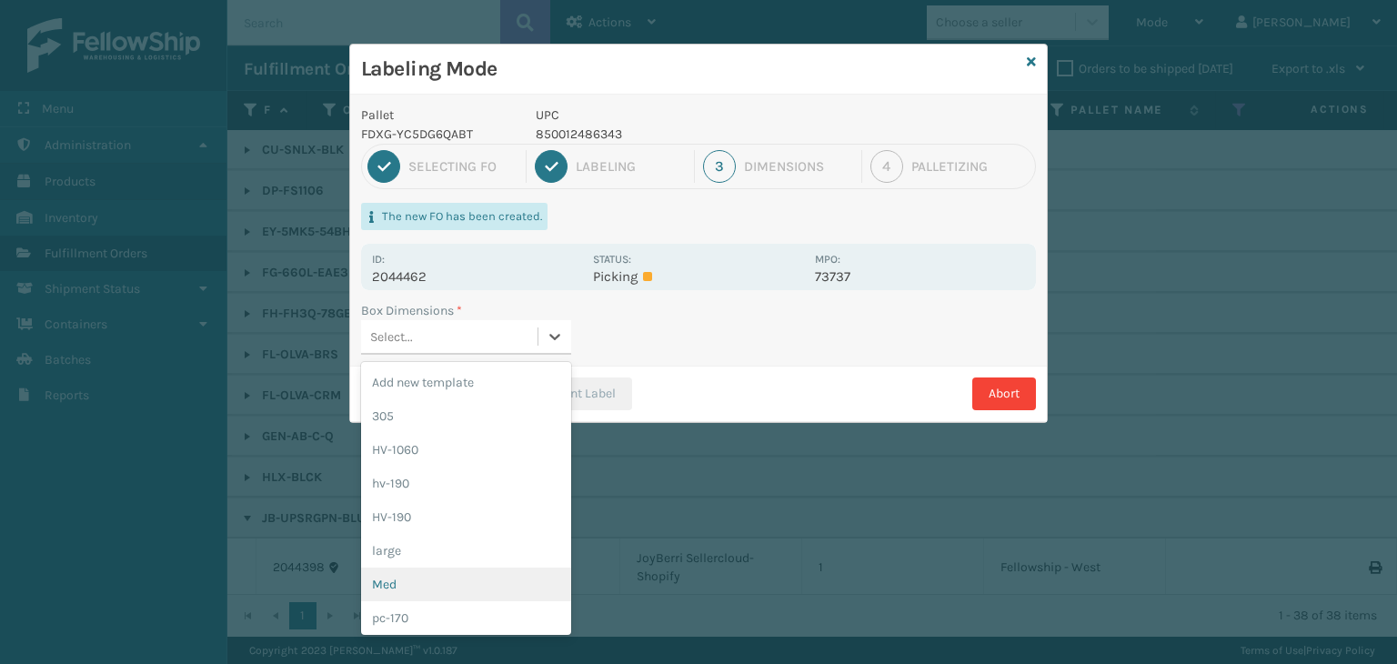
click at [429, 577] on div "Med" at bounding box center [466, 584] width 210 height 34
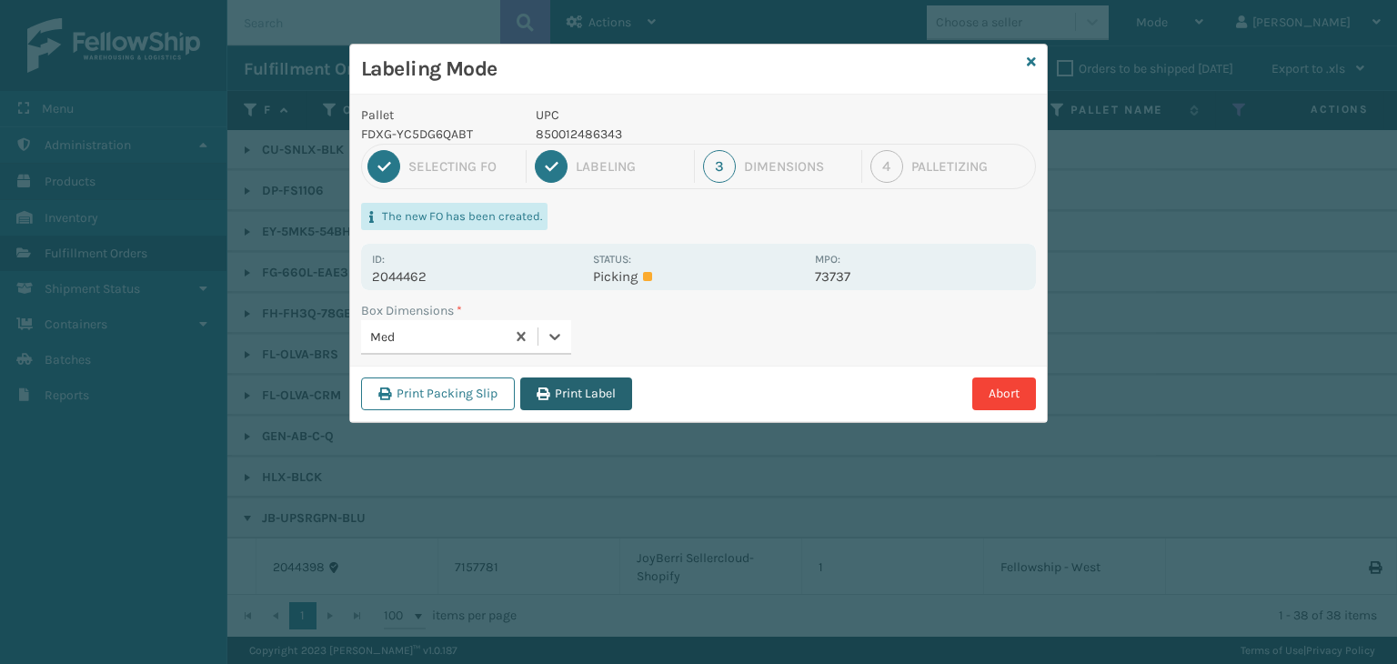
click at [604, 394] on button "Print Label" at bounding box center [576, 393] width 112 height 33
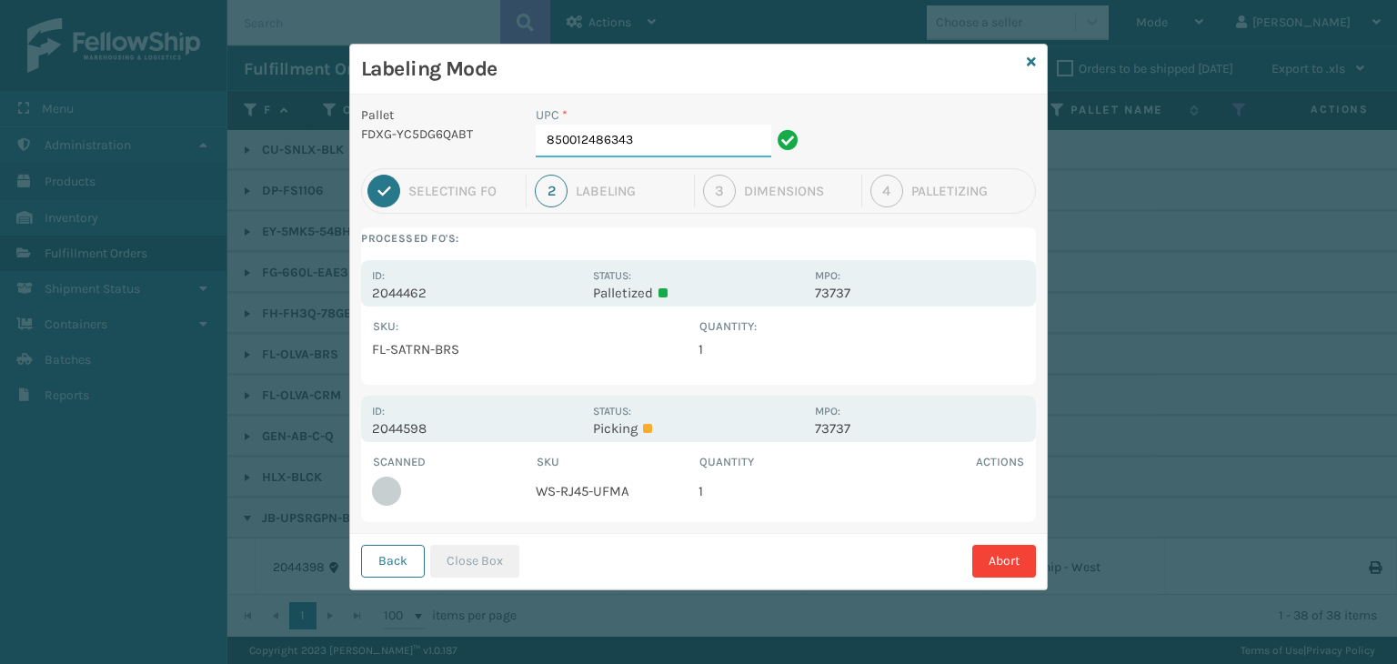
drag, startPoint x: 728, startPoint y: 154, endPoint x: 316, endPoint y: 220, distance: 416.4
click at [203, 194] on div "Labeling Mode Pallet FDXG-YC5DG6QABT UPC * 850012486343 1 Selecting FO 2 Labeli…" at bounding box center [698, 332] width 1397 height 664
type input "858100007715"
click at [507, 557] on button "Close Box" at bounding box center [474, 561] width 89 height 33
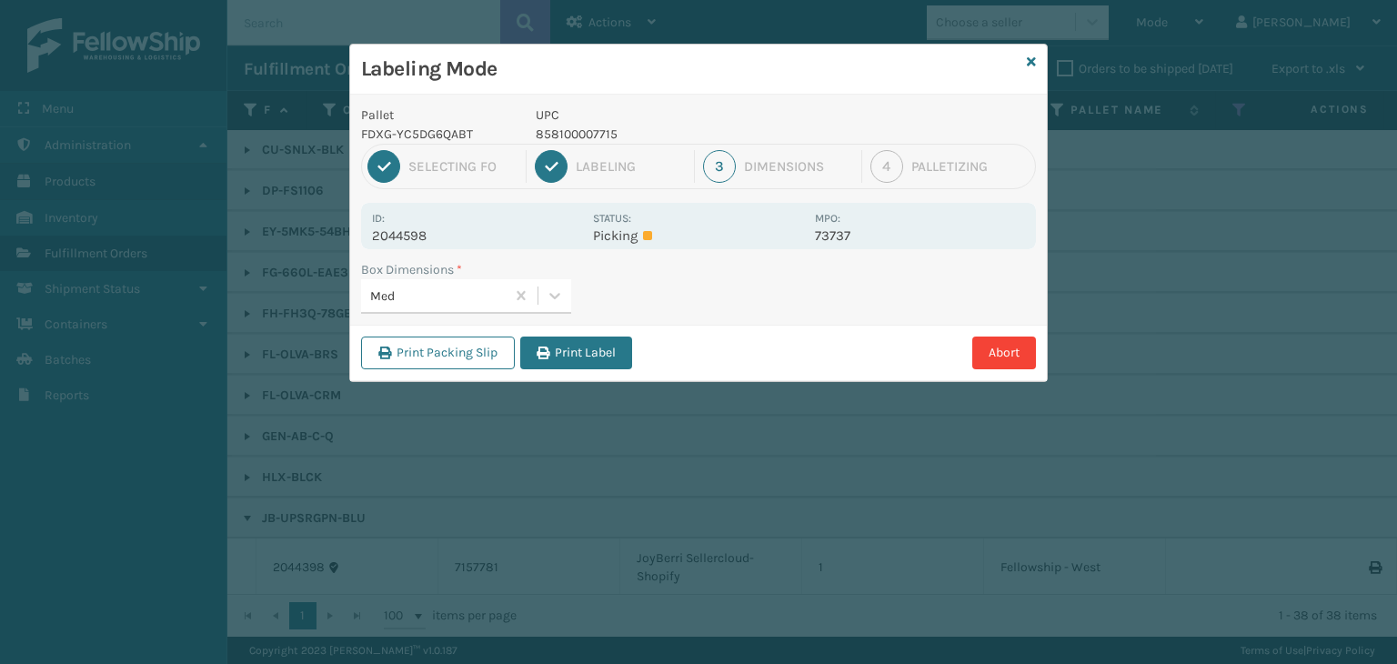
click at [585, 327] on div "Print Packing Slip Print Label Abort" at bounding box center [698, 352] width 697 height 55
click at [606, 349] on button "Print Label" at bounding box center [576, 352] width 112 height 33
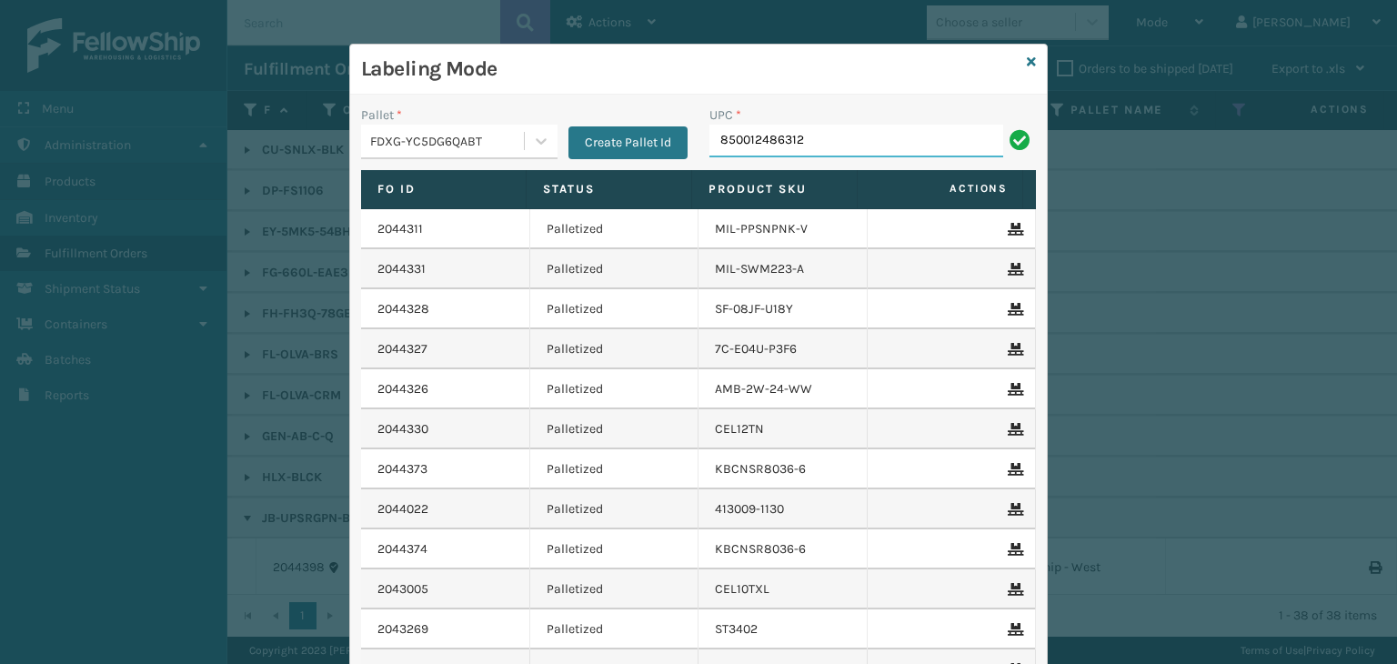
type input "850012486312"
click at [1018, 63] on div "Labeling Mode" at bounding box center [698, 70] width 697 height 50
click at [1027, 64] on icon at bounding box center [1031, 61] width 9 height 13
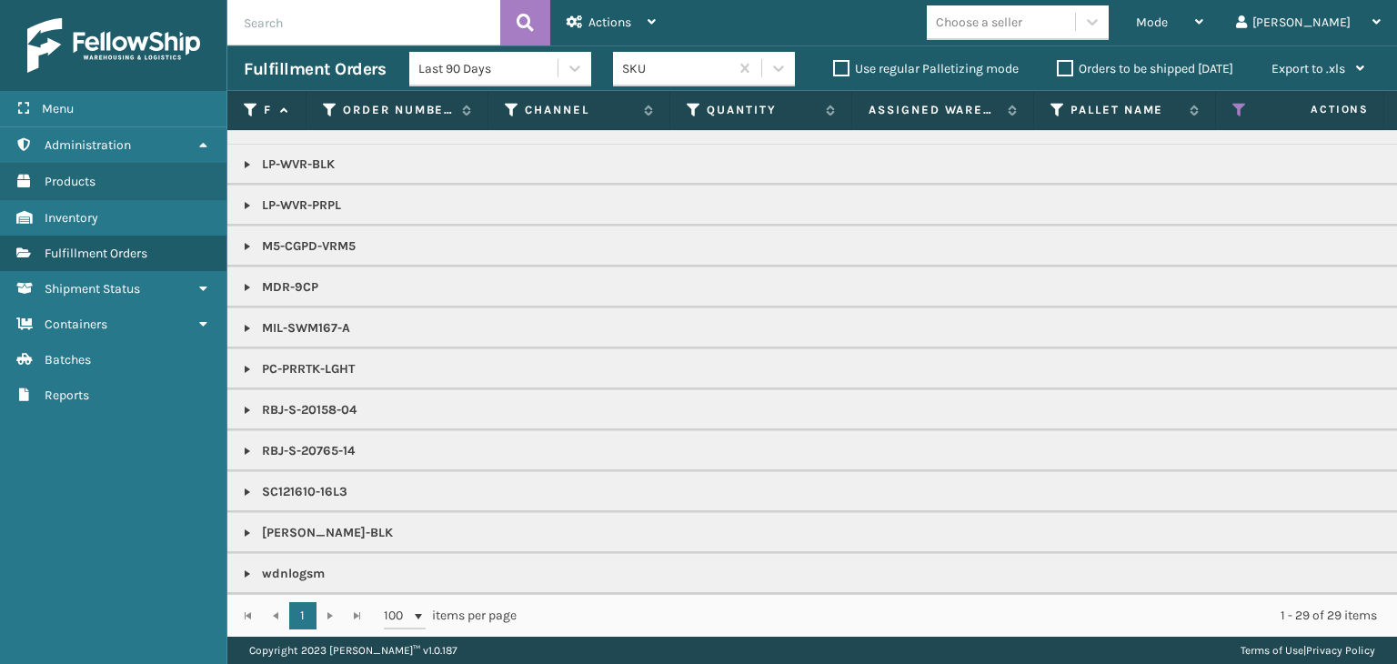
scroll to position [273, 0]
click at [1236, 110] on icon at bounding box center [1239, 110] width 15 height 16
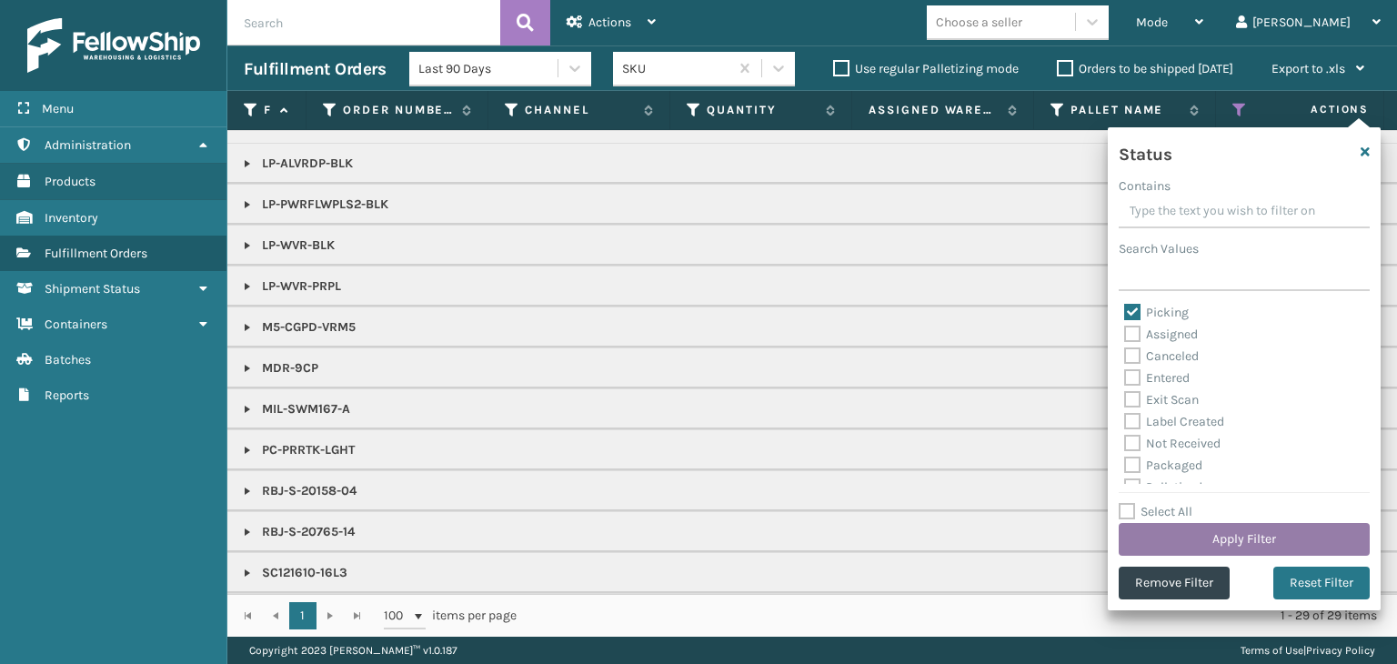
click at [1206, 536] on button "Apply Filter" at bounding box center [1244, 539] width 251 height 33
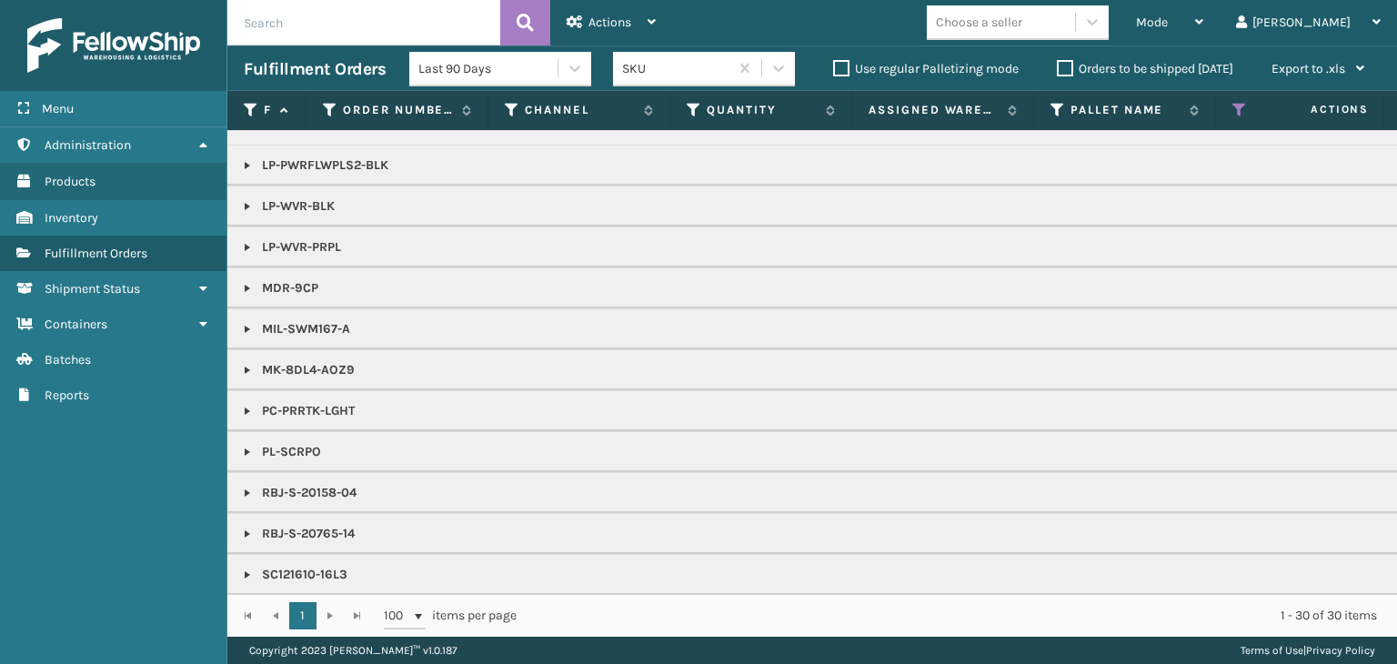
scroll to position [486, 0]
